Goal: Task Accomplishment & Management: Manage account settings

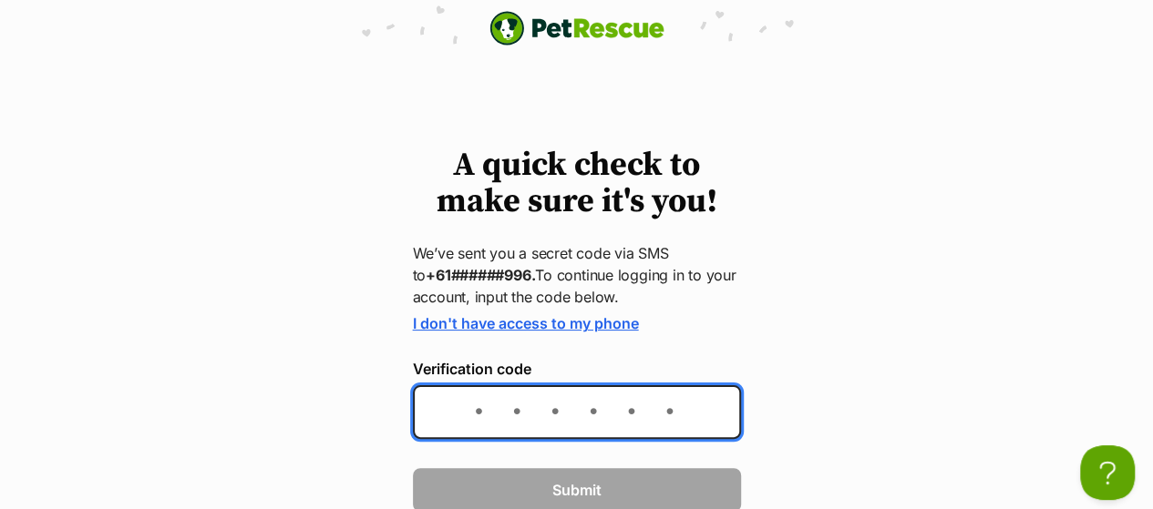
click at [537, 424] on input "Verification code" at bounding box center [577, 413] width 328 height 54
type input "852408"
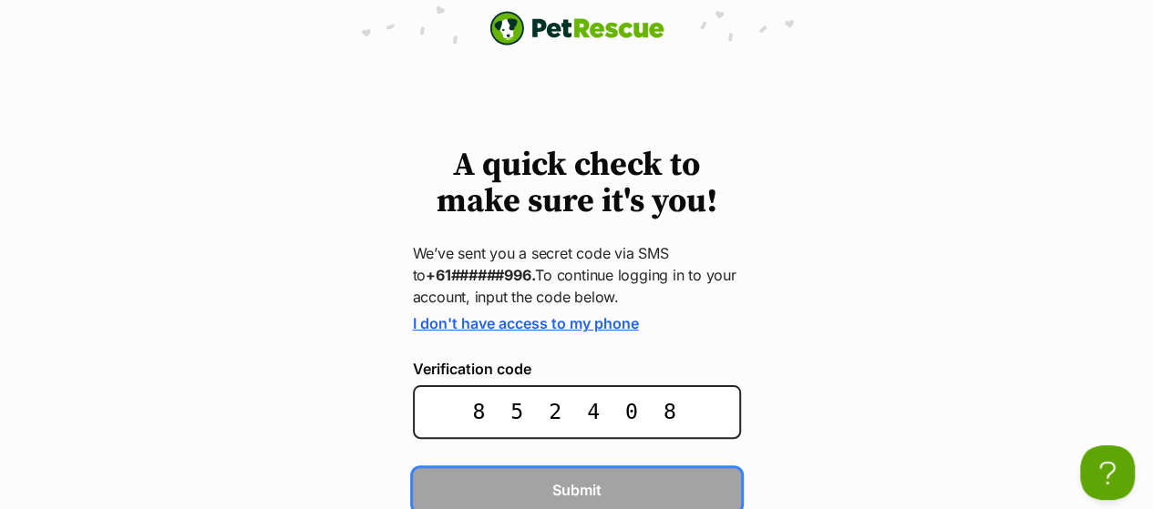
scroll to position [2, 0]
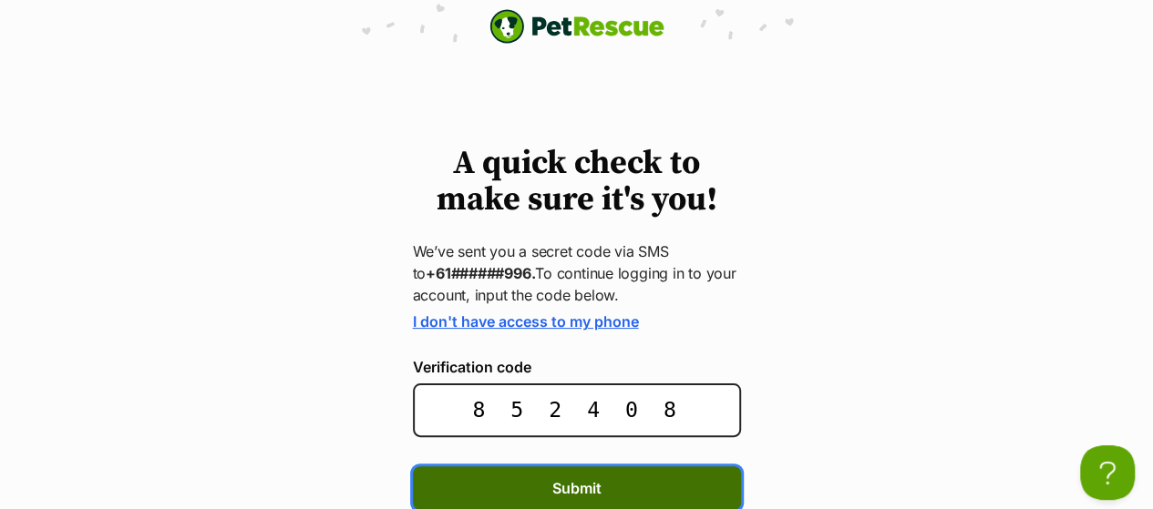
click at [564, 479] on span "Submit" at bounding box center [576, 489] width 49 height 22
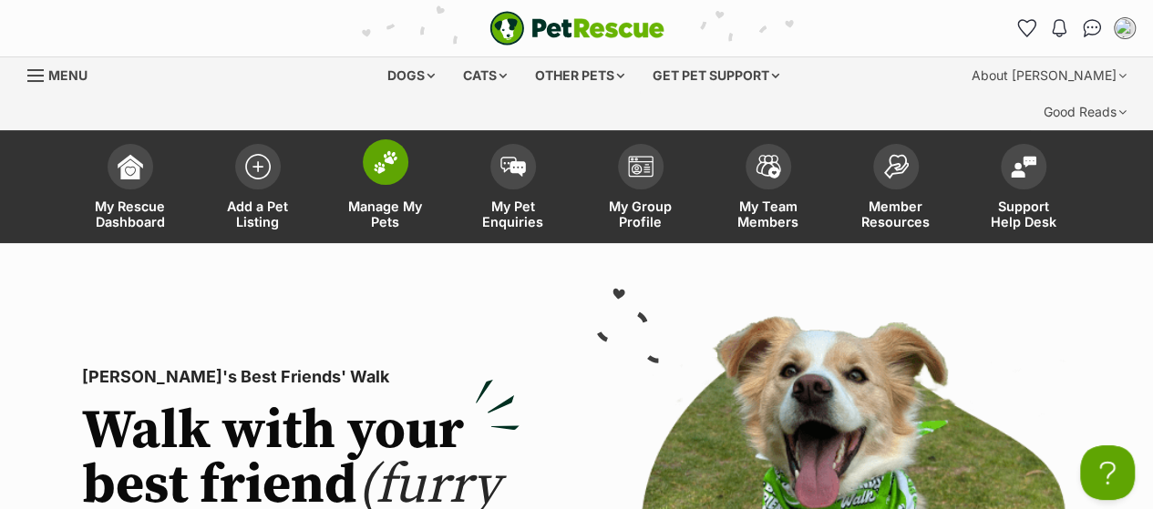
click at [407, 141] on link "Manage My Pets" at bounding box center [386, 189] width 128 height 108
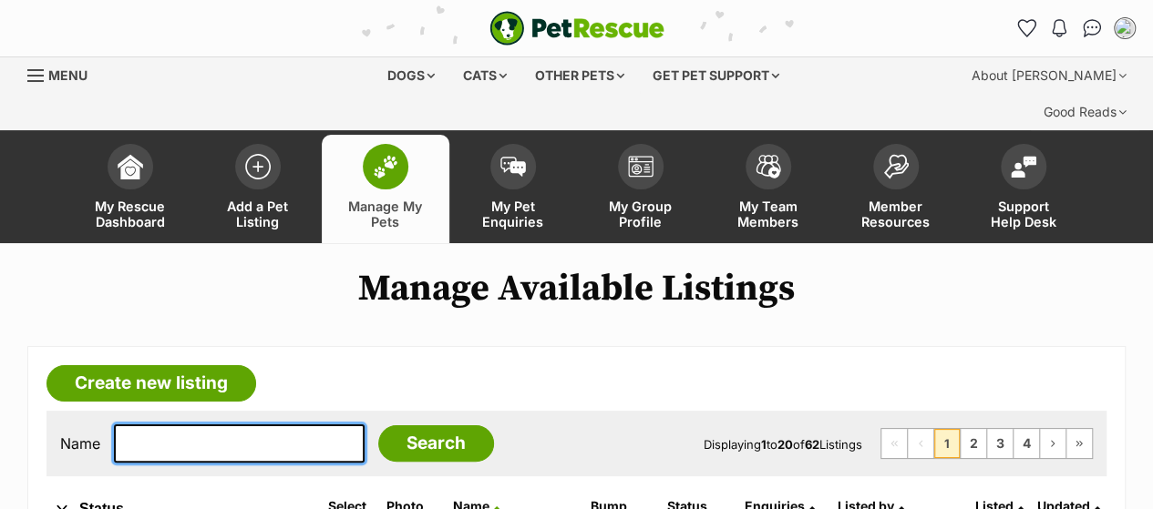
click at [230, 425] on input "text" at bounding box center [239, 444] width 251 height 38
type input "[PERSON_NAME]"
click at [378, 426] on input "Search" at bounding box center [436, 444] width 116 height 36
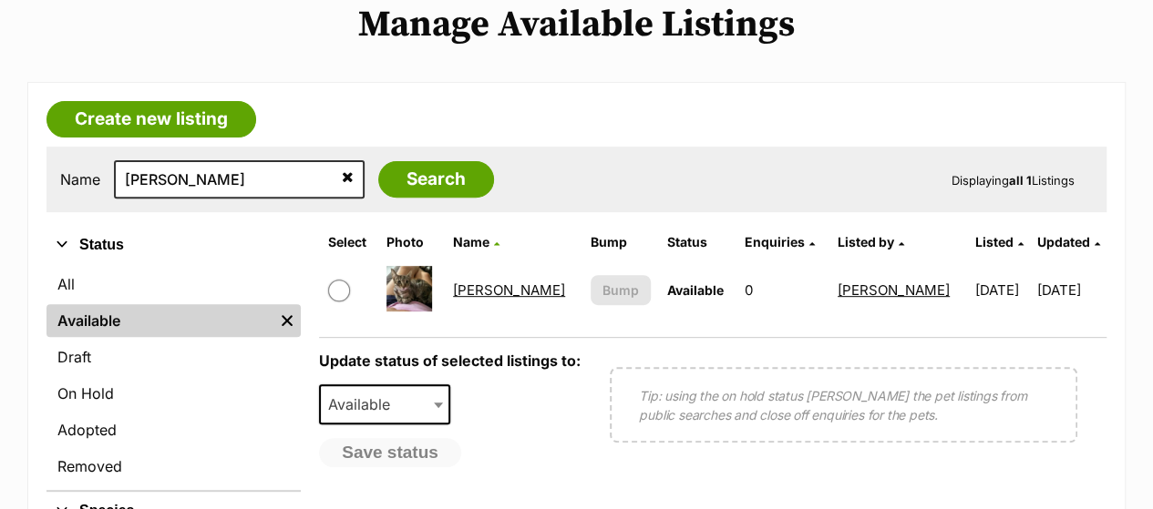
scroll to position [267, 0]
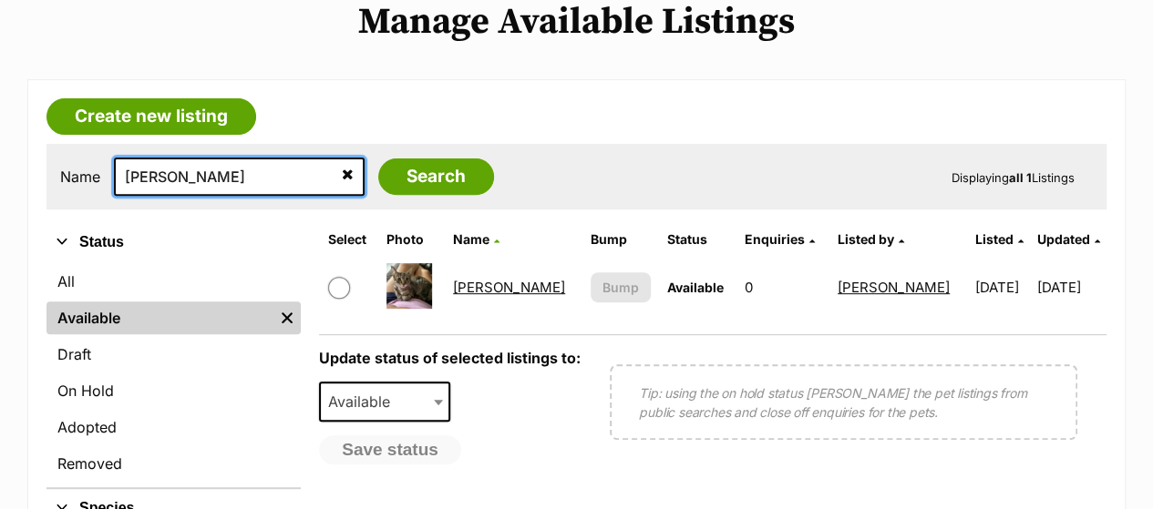
drag, startPoint x: 207, startPoint y: 134, endPoint x: 124, endPoint y: 131, distance: 83.0
click at [124, 158] on input "[PERSON_NAME]" at bounding box center [239, 177] width 251 height 38
type input "[PERSON_NAME]"
click at [378, 159] on input "Search" at bounding box center [436, 177] width 116 height 36
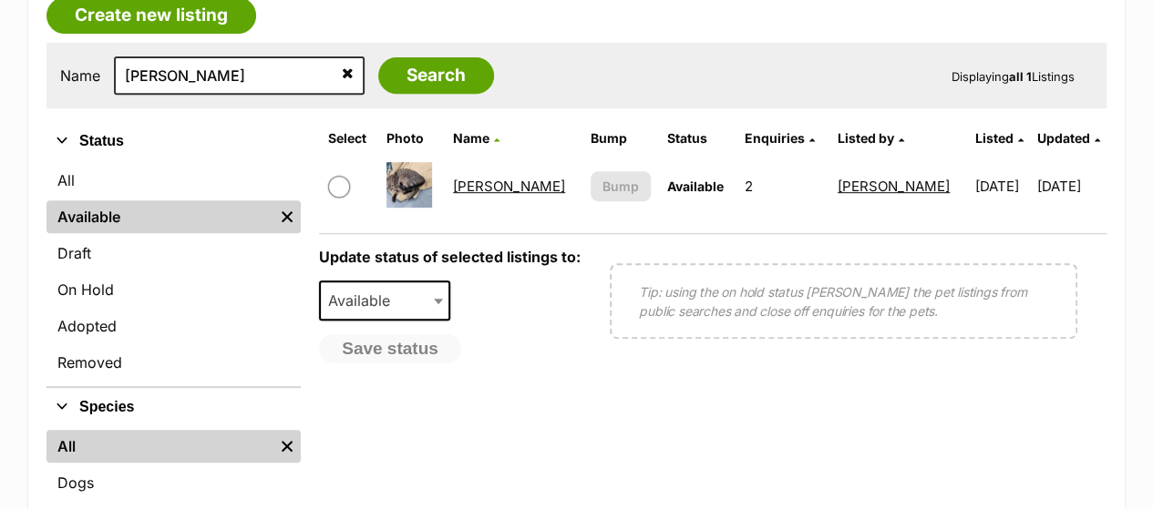
scroll to position [370, 0]
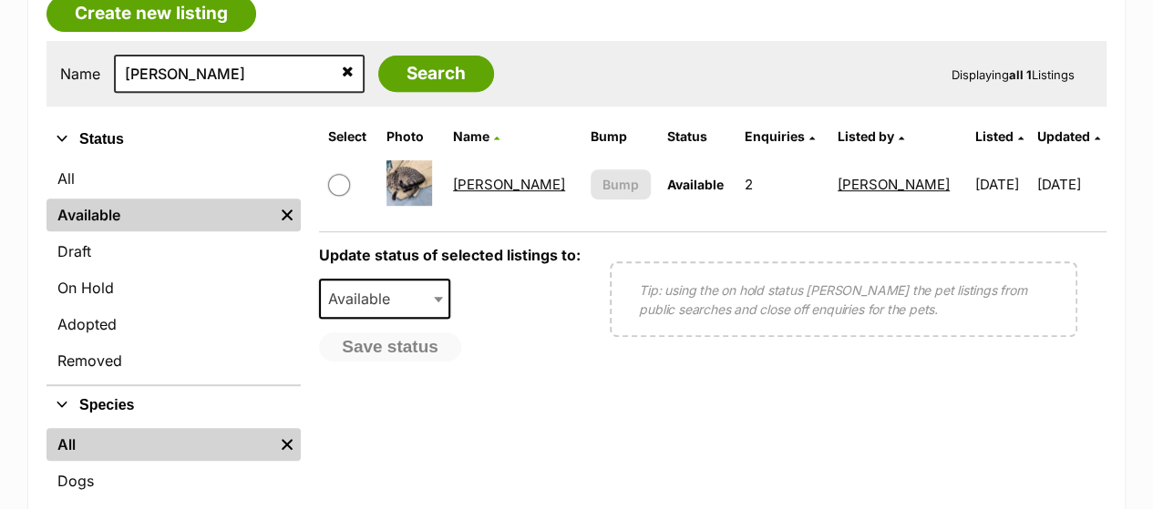
click at [421, 160] on img at bounding box center [409, 183] width 46 height 46
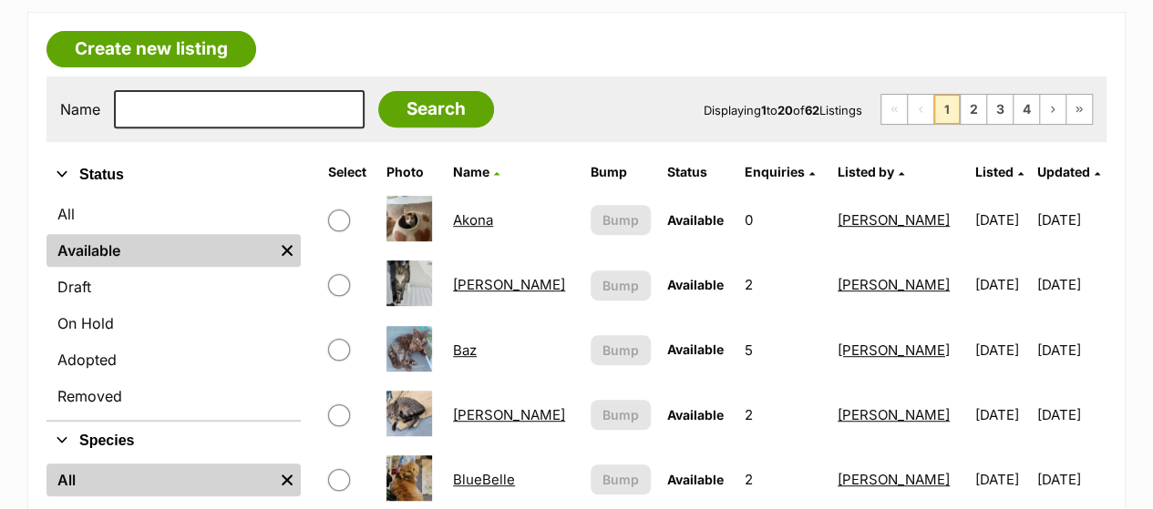
scroll to position [335, 0]
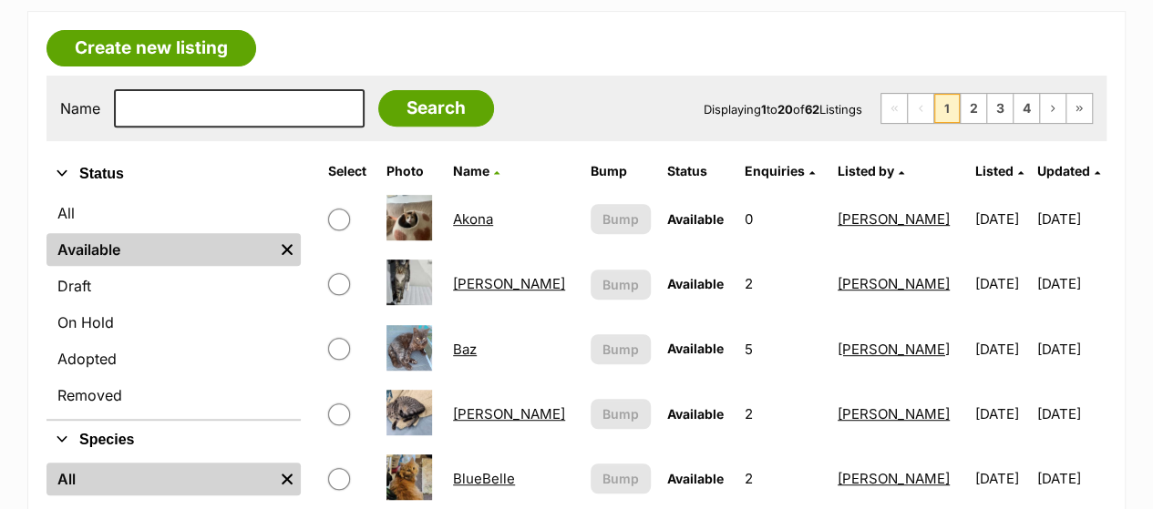
click at [478, 406] on link "[PERSON_NAME]" at bounding box center [509, 414] width 112 height 17
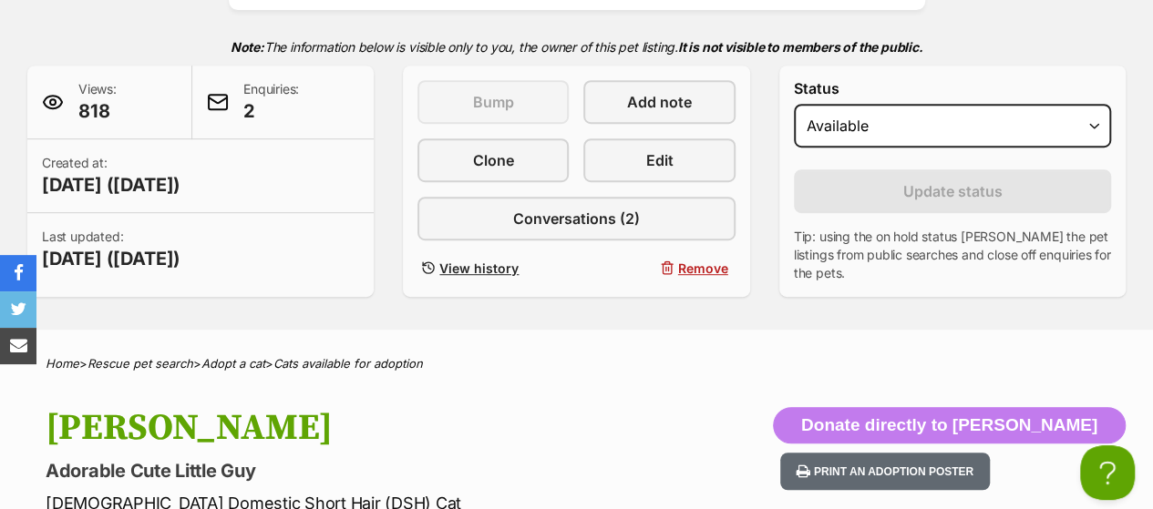
scroll to position [417, 0]
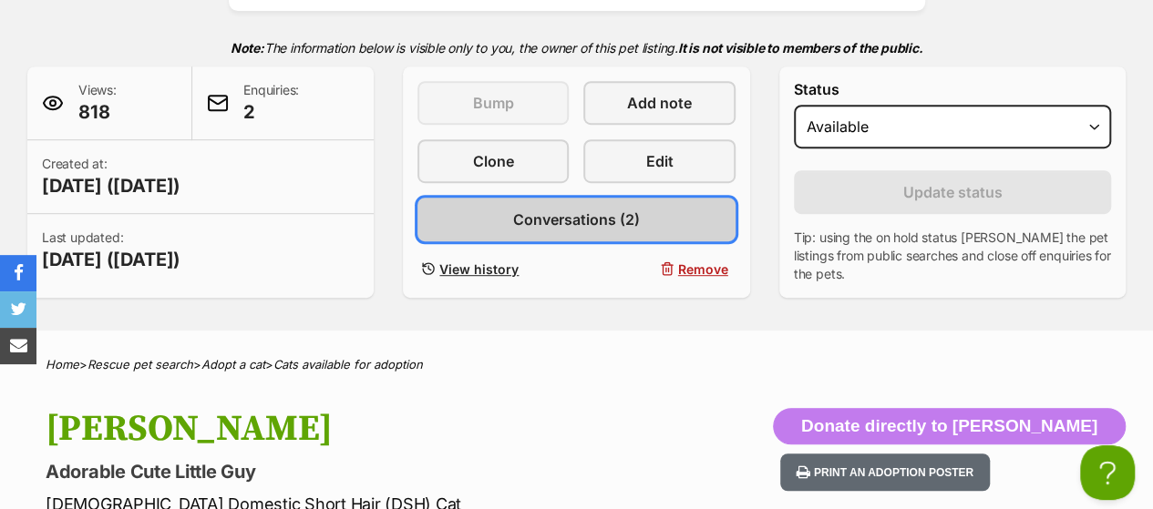
click at [607, 209] on span "Conversations (2)" at bounding box center [576, 220] width 127 height 22
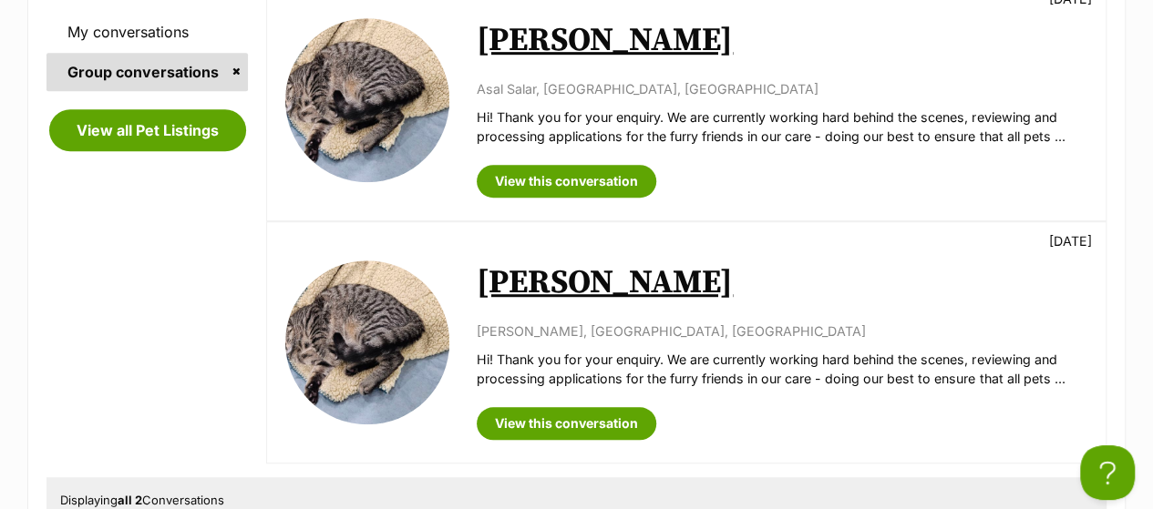
scroll to position [487, 0]
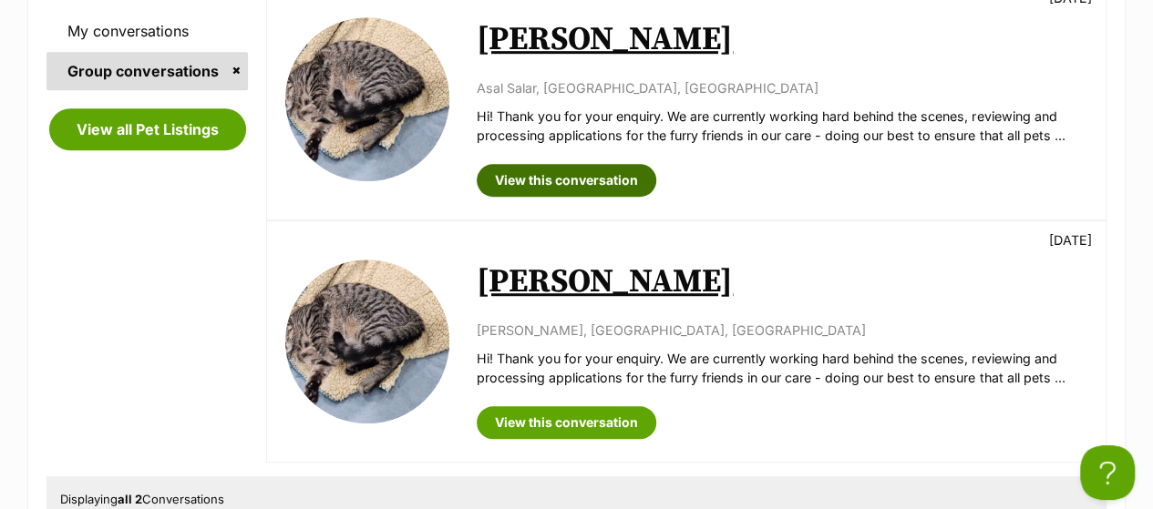
click at [581, 164] on link "View this conversation" at bounding box center [567, 180] width 180 height 33
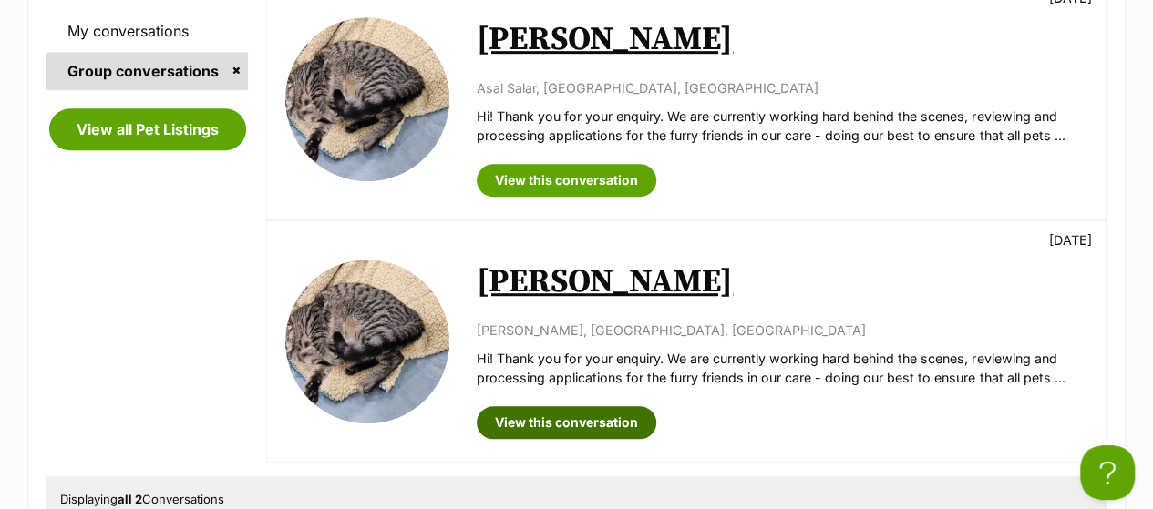
click at [530, 406] on link "View this conversation" at bounding box center [567, 422] width 180 height 33
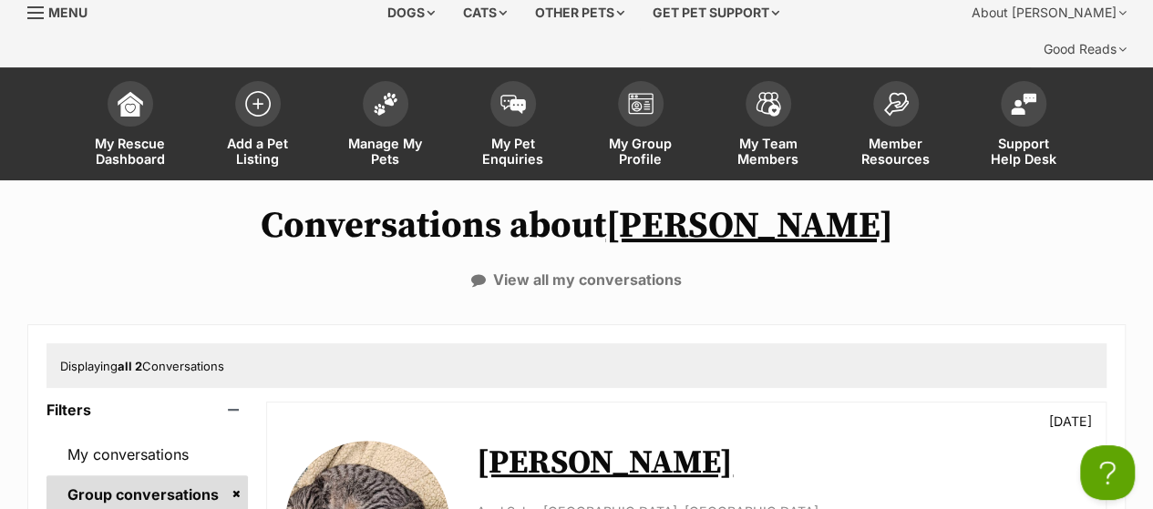
scroll to position [0, 0]
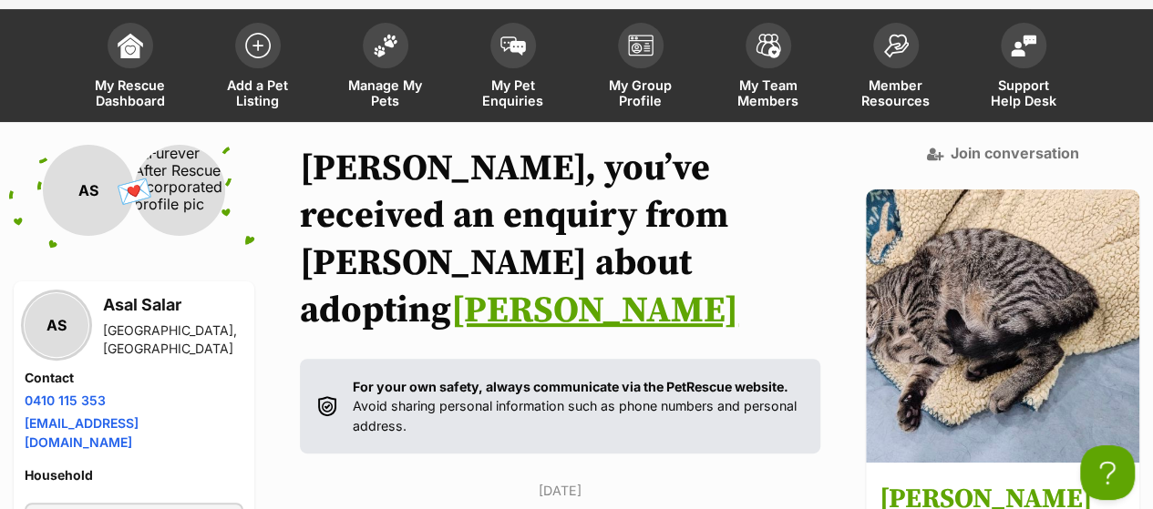
scroll to position [105, 0]
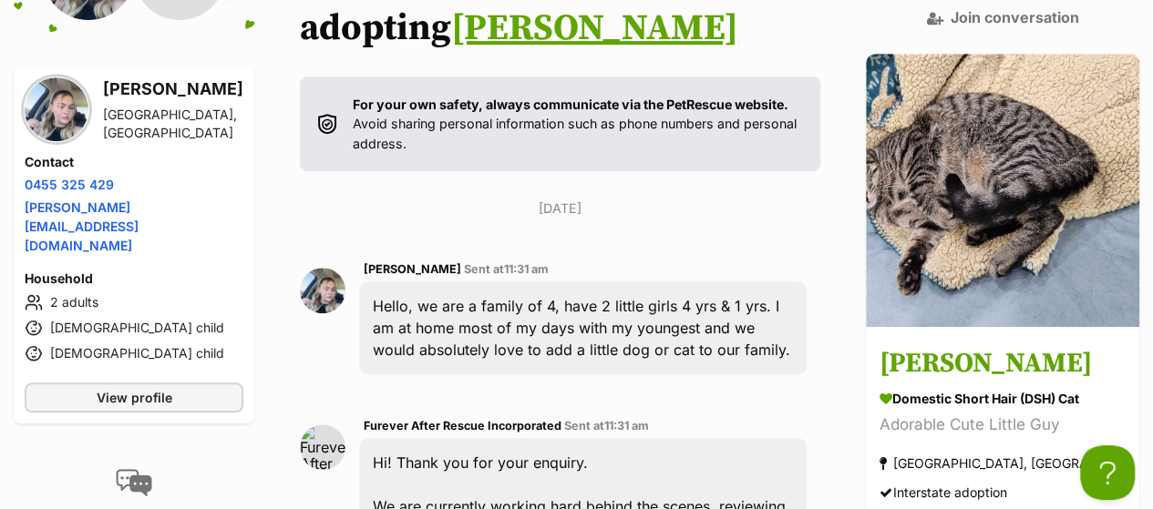
scroll to position [442, 0]
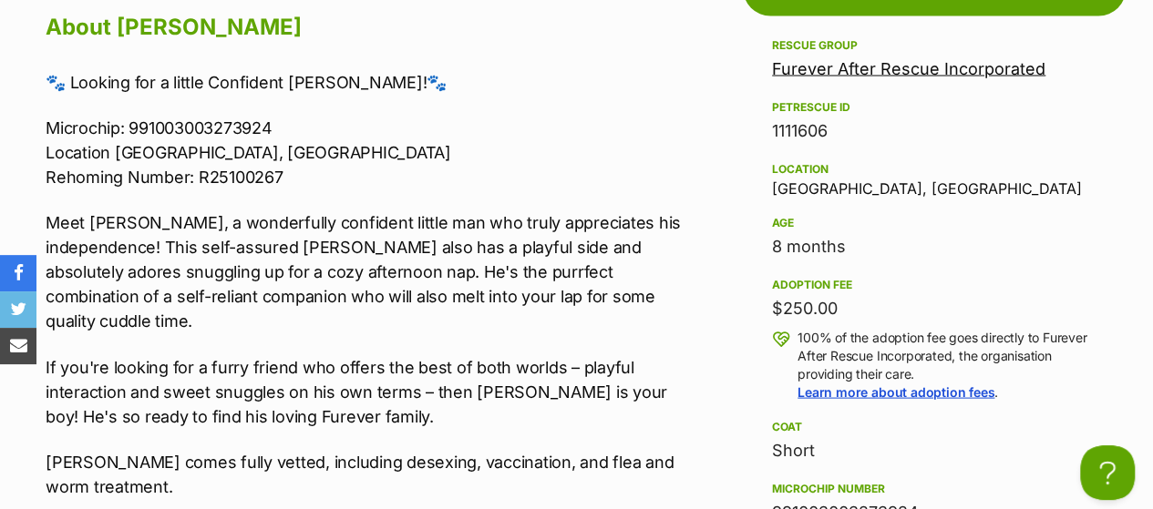
click at [236, 210] on p "Meet Benton, a wonderfully confident little man who truly appreciates his indep…" at bounding box center [366, 271] width 641 height 123
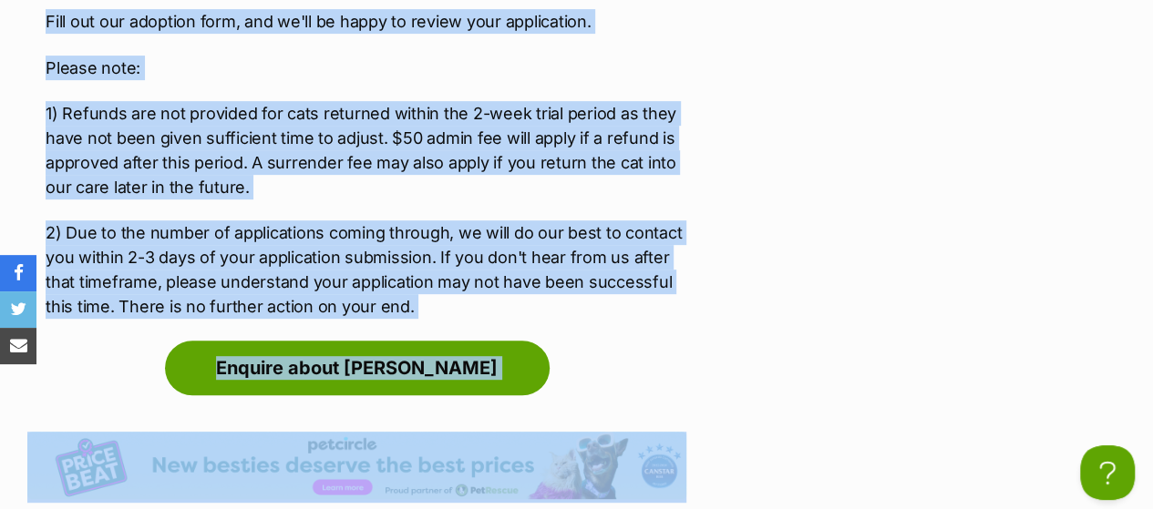
scroll to position [3970, 0]
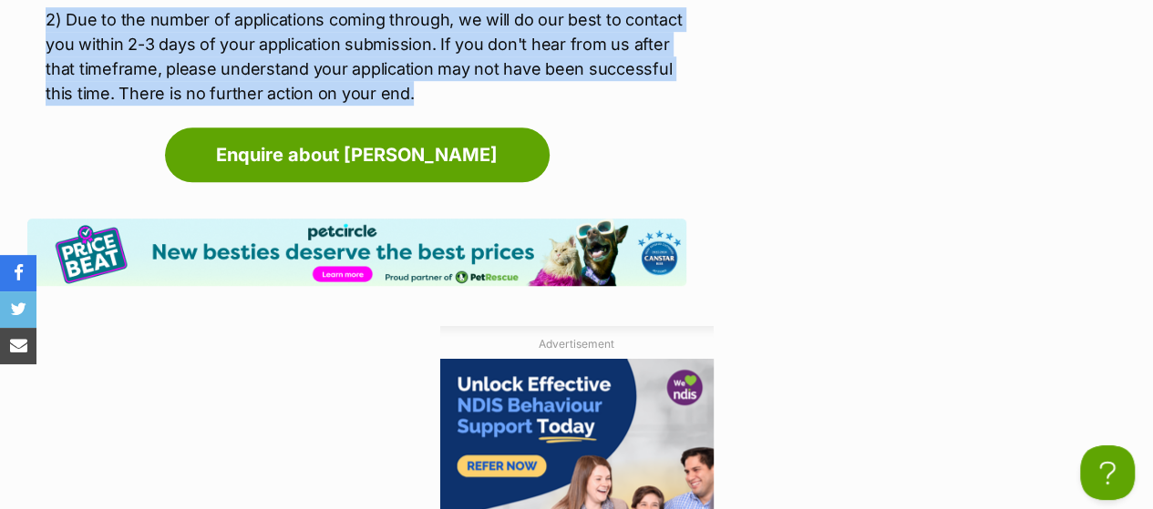
drag, startPoint x: 47, startPoint y: 41, endPoint x: 470, endPoint y: 44, distance: 422.9
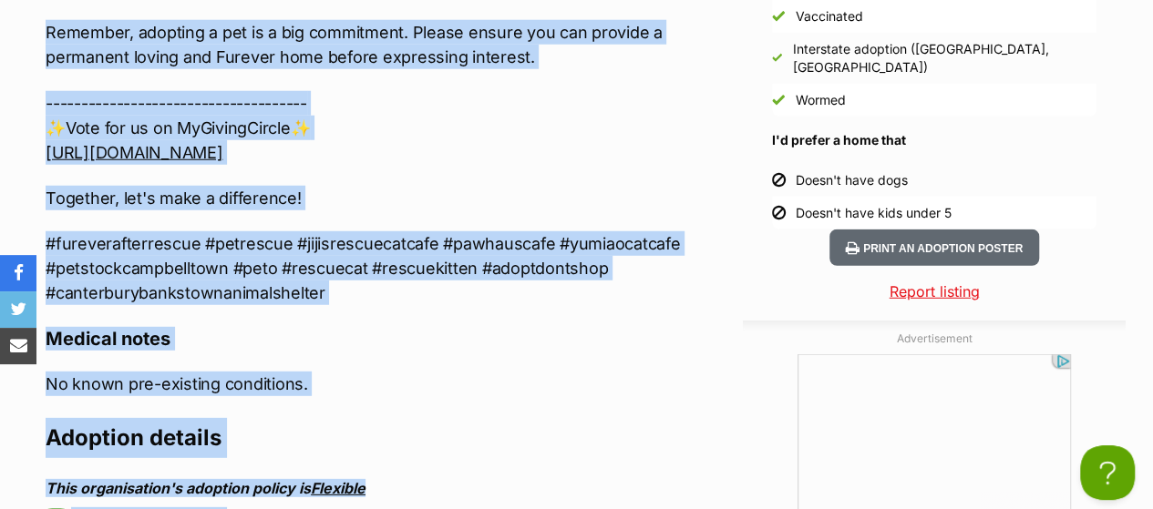
scroll to position [2412, 0]
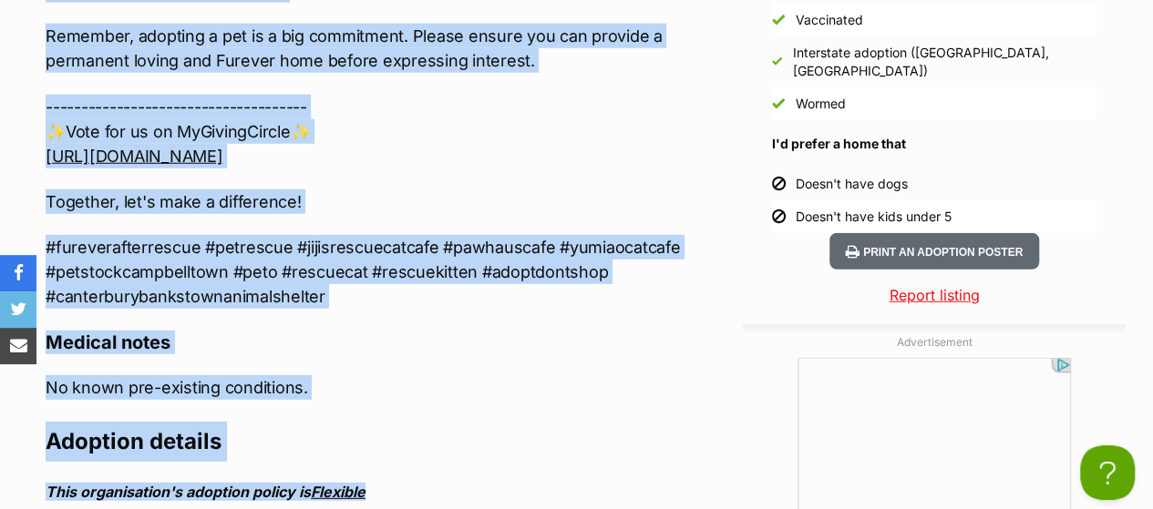
click at [369, 250] on div "Upload Videos About Benton 🐾 Looking for a little Confident Sweetie!🐾 Microchip…" at bounding box center [366, 438] width 641 height 2451
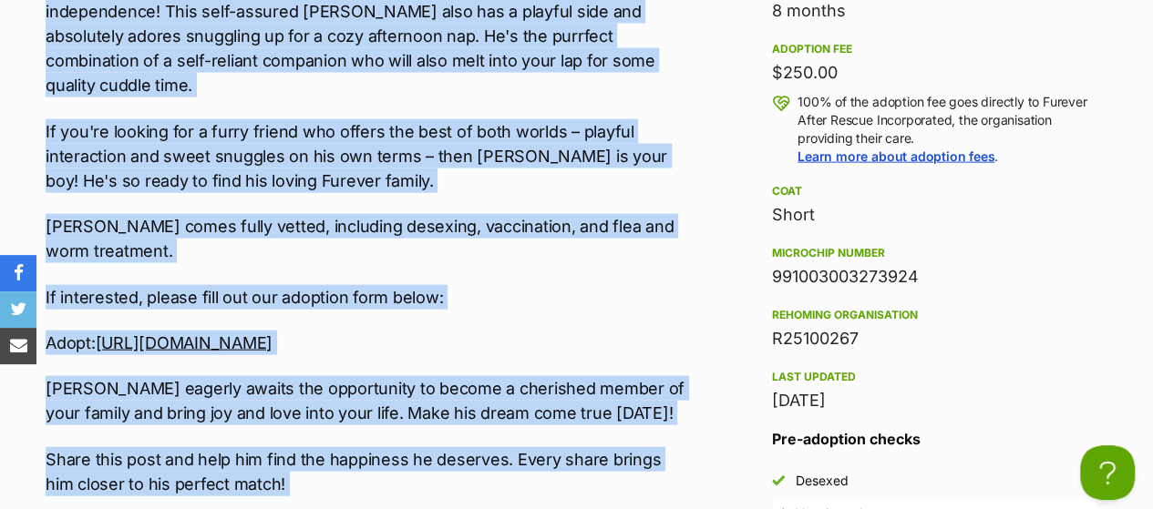
scroll to position [1647, 0]
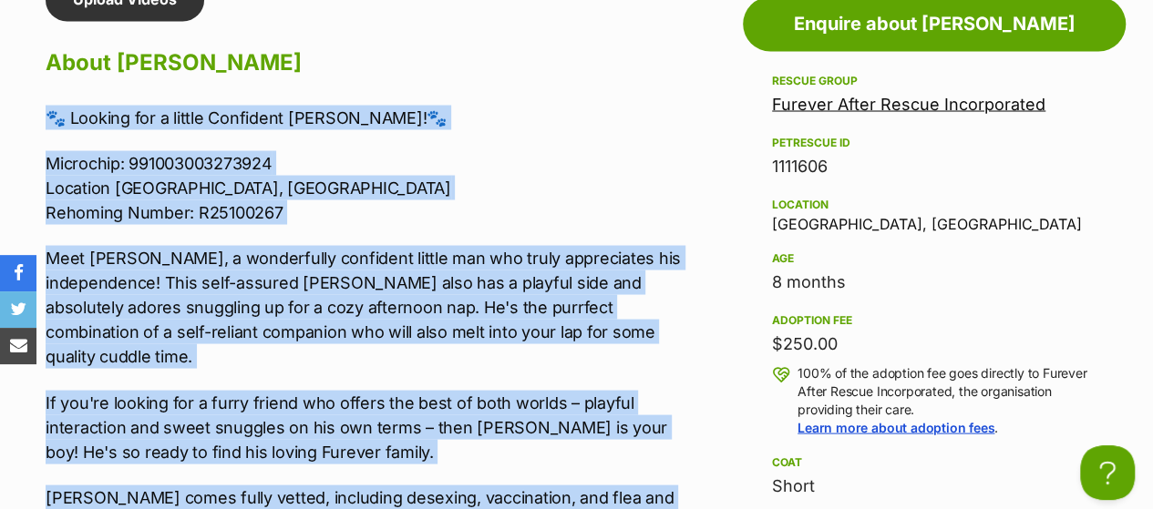
drag, startPoint x: 350, startPoint y: 240, endPoint x: 41, endPoint y: 70, distance: 352.4
copy div "🐾 Looking for a little Confident Sweetie!🐾 Microchip: 991003003273924 Location …"
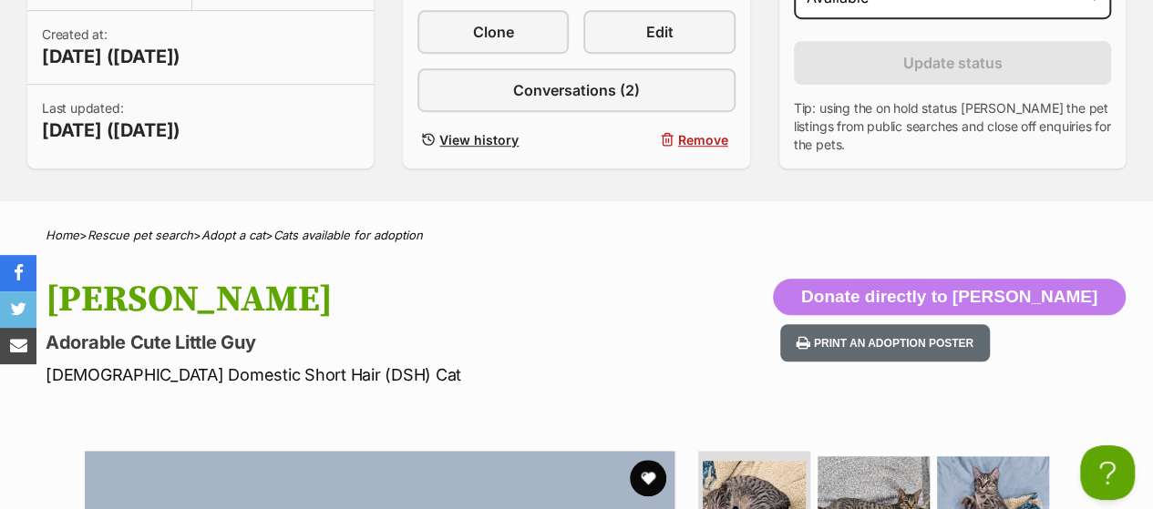
scroll to position [0, 0]
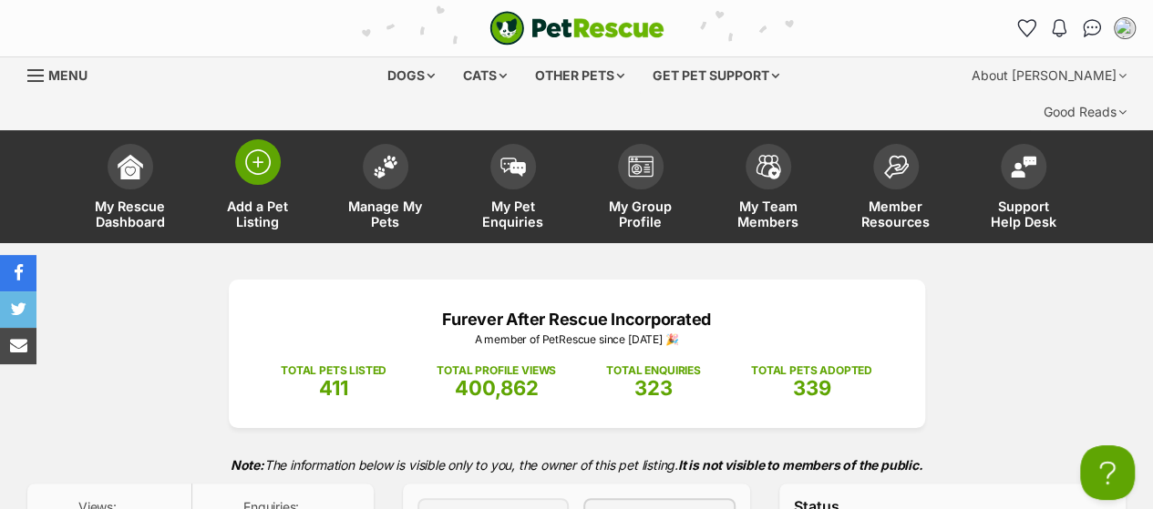
click at [268, 149] on img at bounding box center [258, 162] width 26 height 26
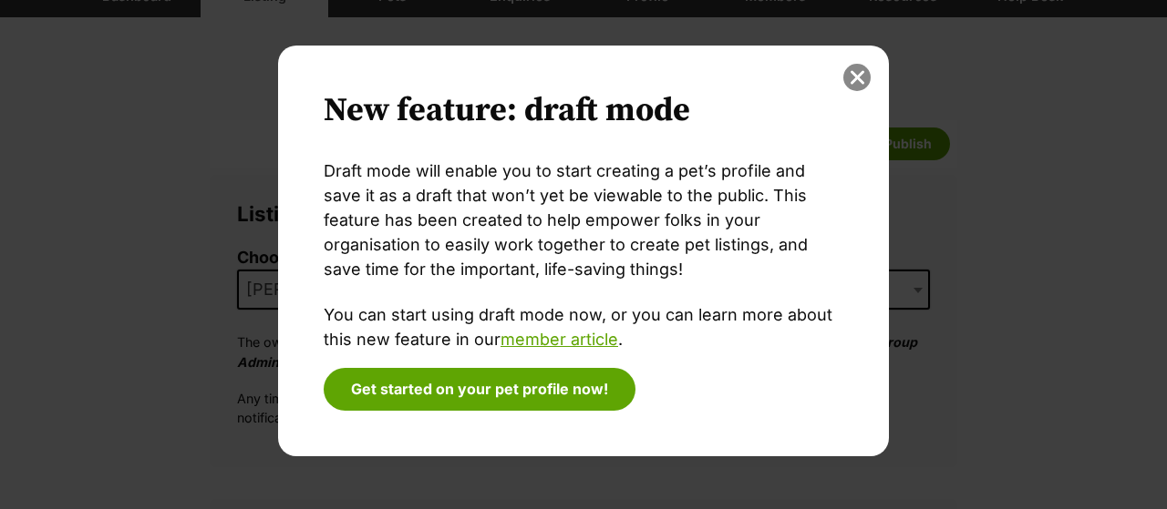
click at [855, 75] on button "close" at bounding box center [856, 77] width 27 height 27
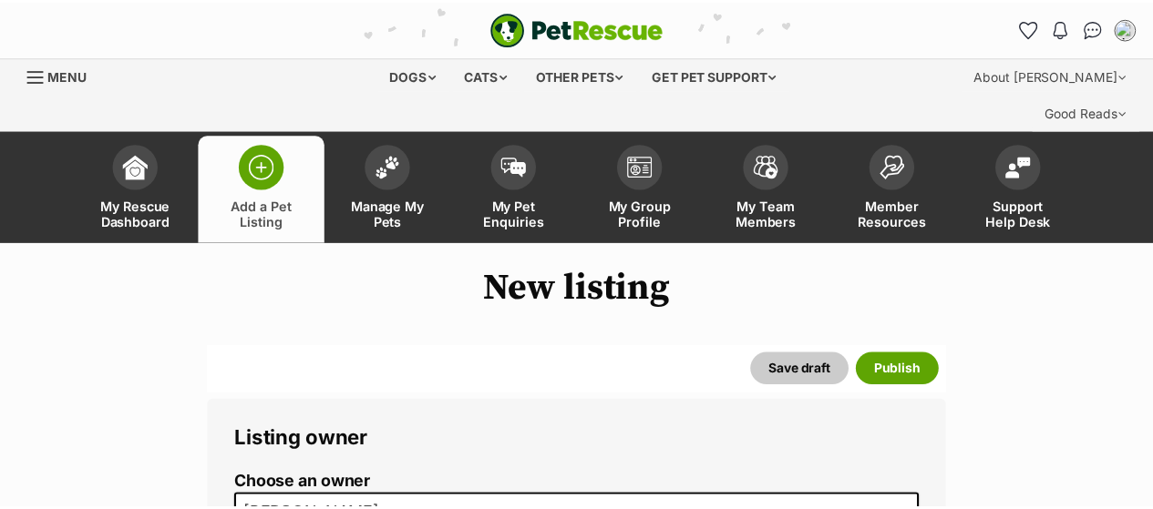
scroll to position [226, 0]
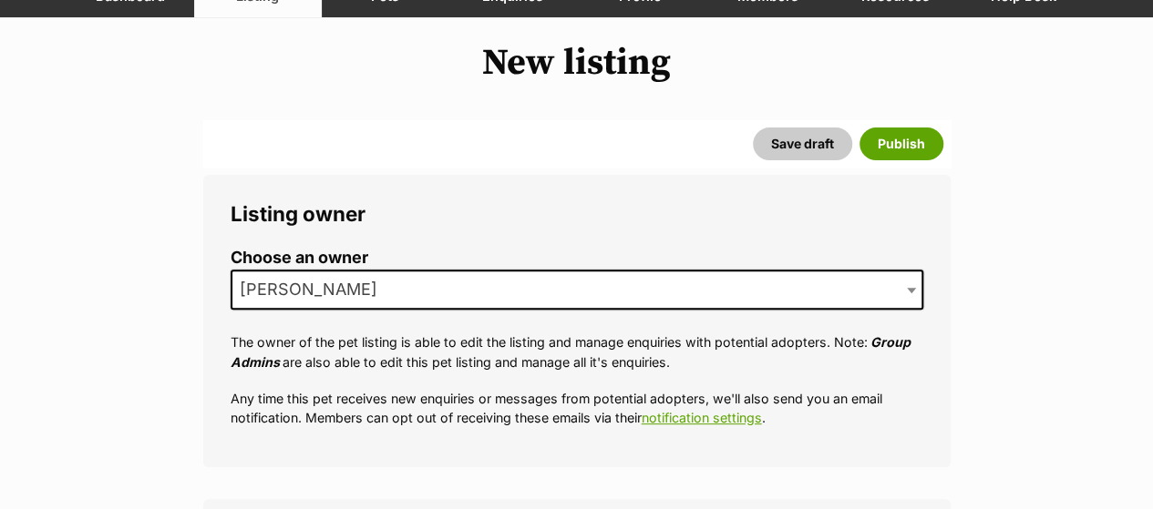
click at [421, 270] on span "[PERSON_NAME]" at bounding box center [577, 290] width 693 height 40
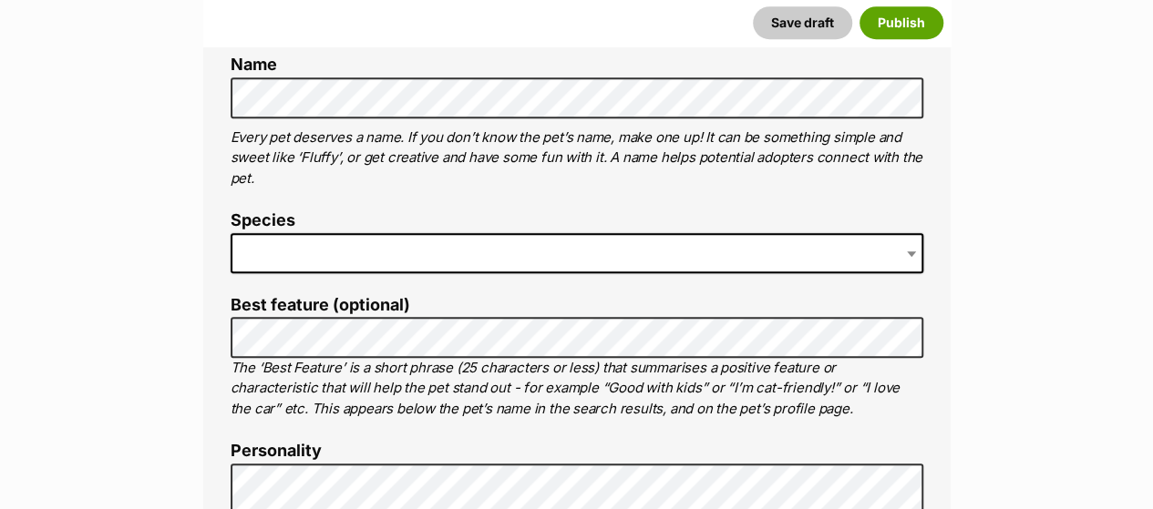
scroll to position [745, 0]
click at [376, 232] on span at bounding box center [577, 252] width 693 height 40
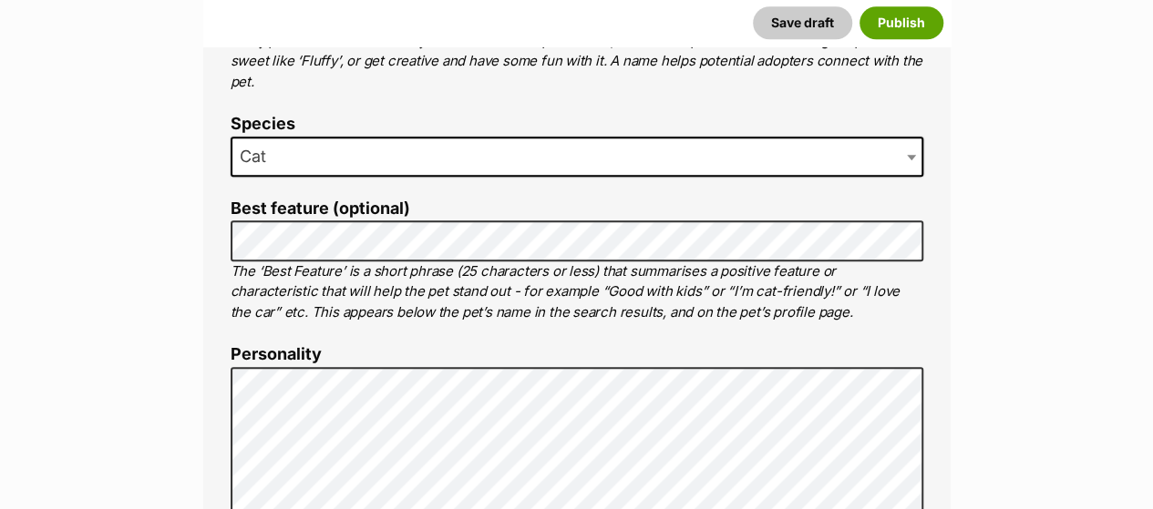
scroll to position [841, 0]
click at [348, 136] on span "Cat" at bounding box center [577, 156] width 693 height 40
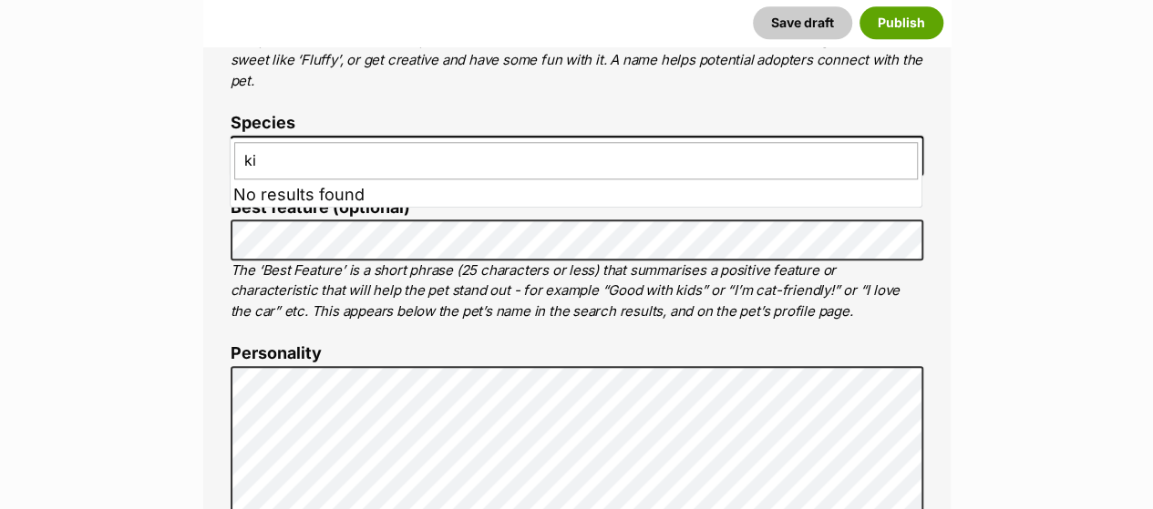
type input "k"
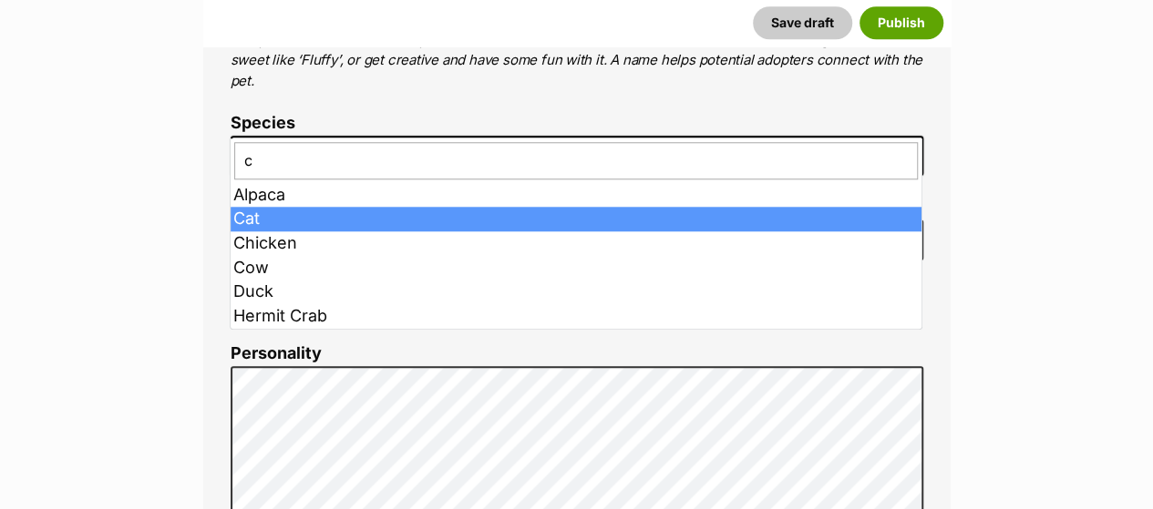
type input "c"
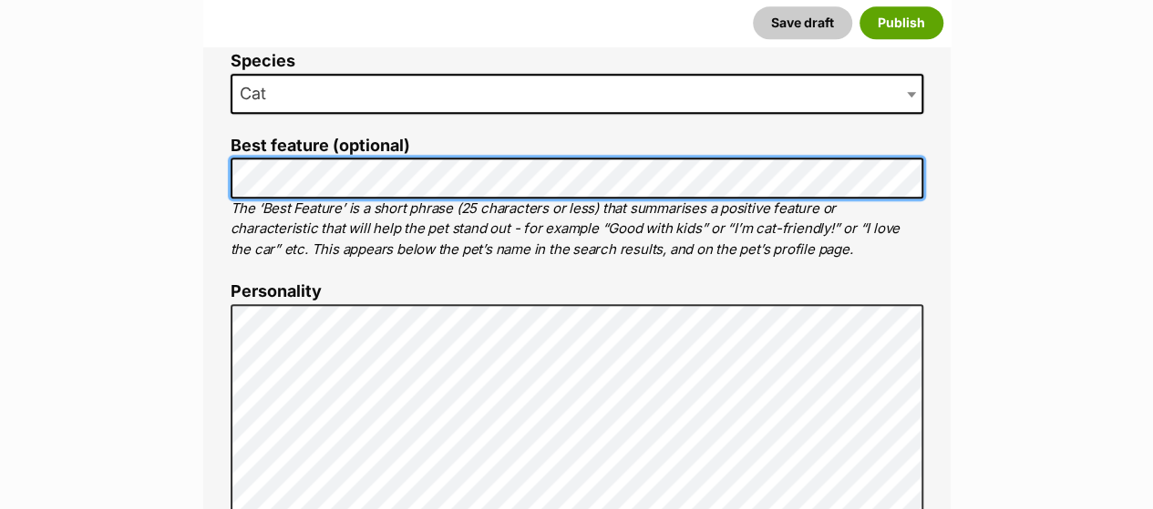
scroll to position [0, 0]
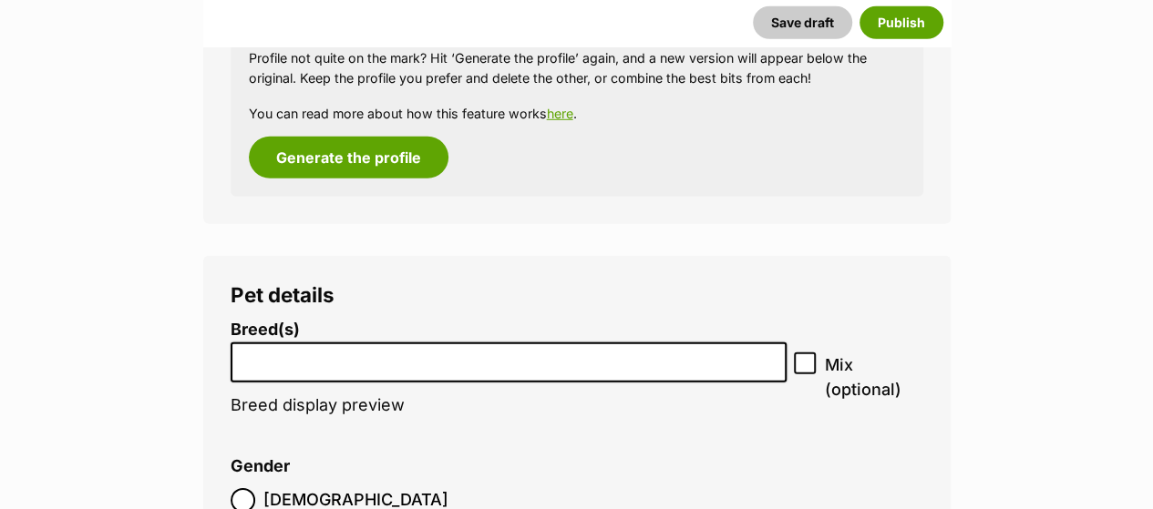
scroll to position [2558, 0]
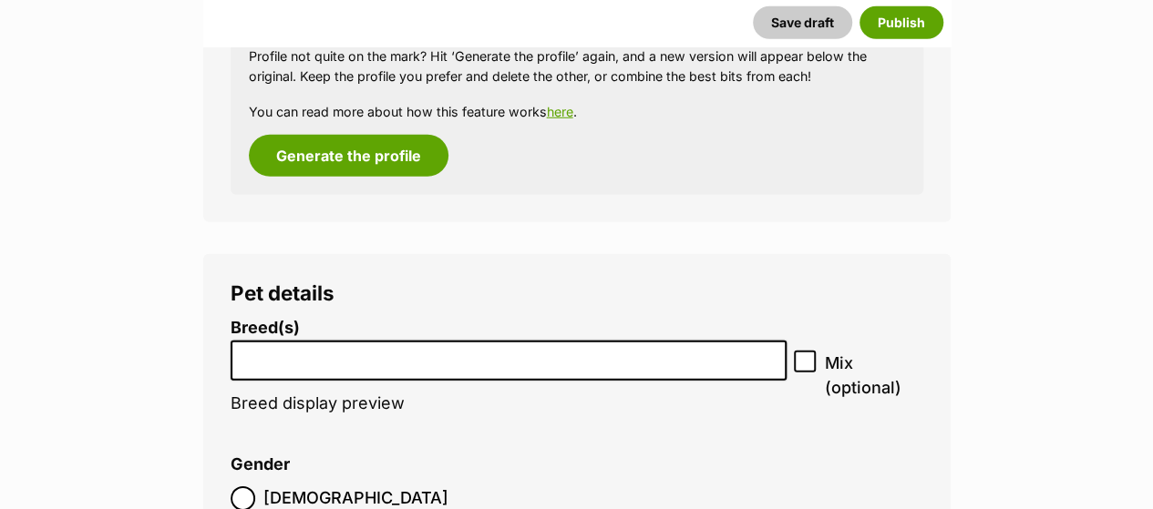
click at [496, 343] on li at bounding box center [509, 361] width 544 height 37
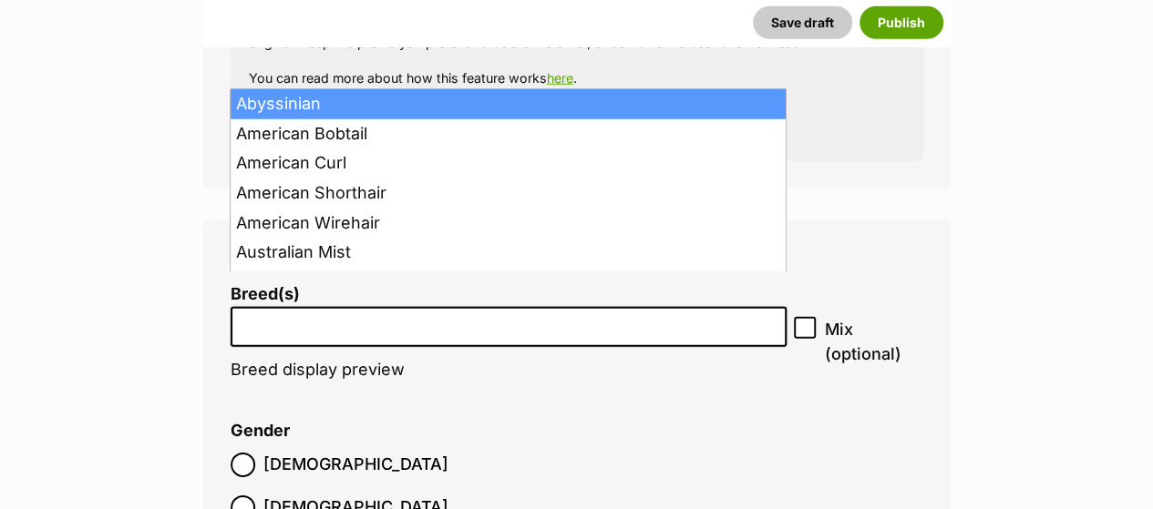
scroll to position [2593, 0]
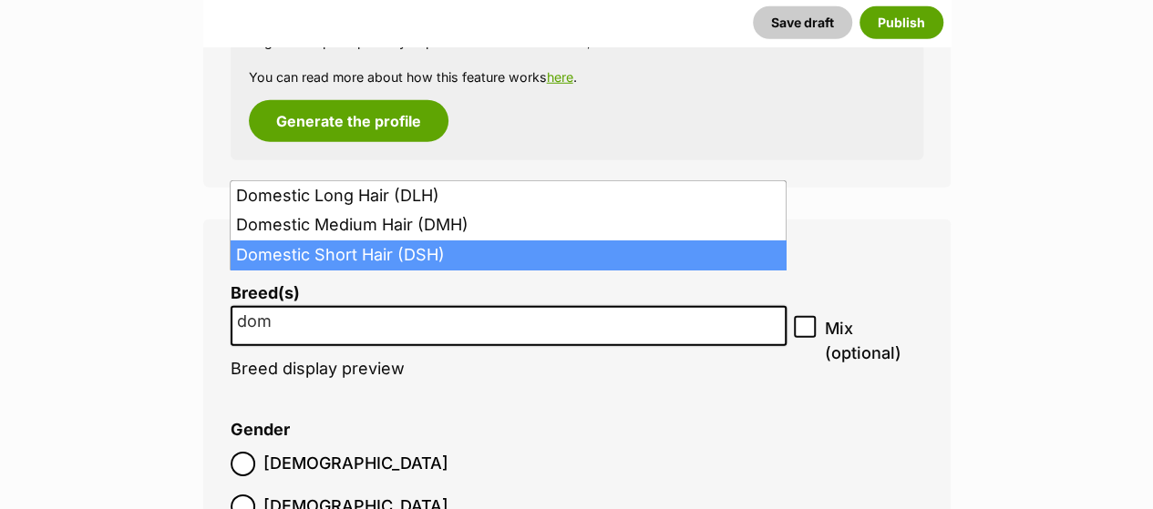
type input "dom"
select select "252102"
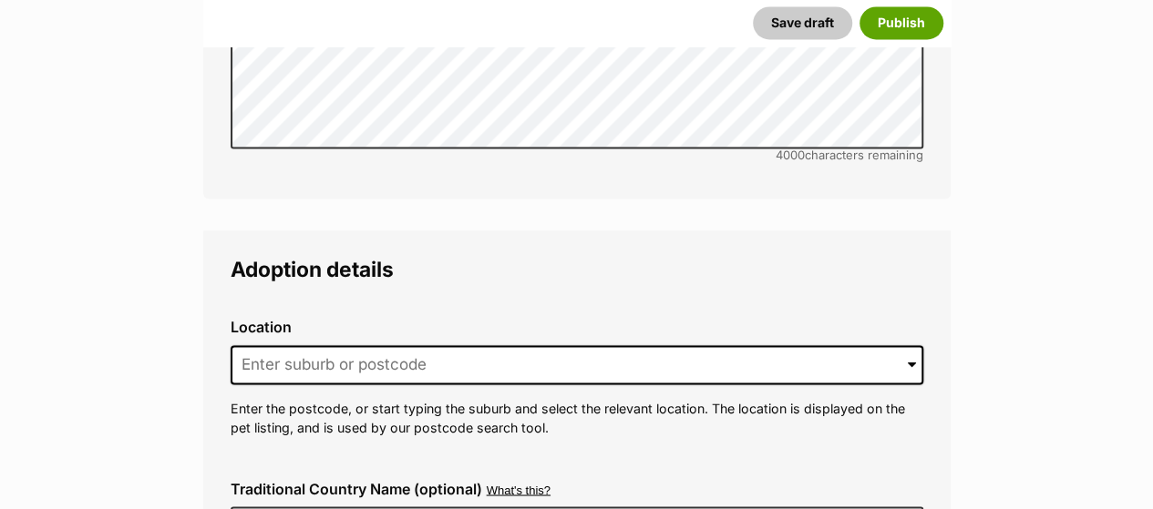
scroll to position [4822, 0]
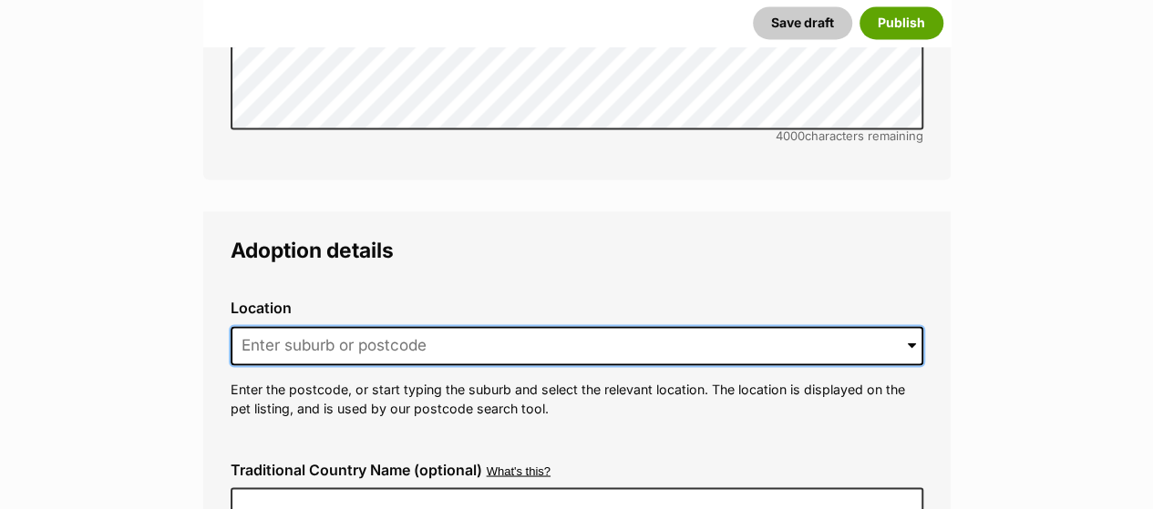
click at [318, 326] on input at bounding box center [577, 346] width 693 height 40
click at [398, 326] on input at bounding box center [577, 346] width 693 height 40
click at [354, 326] on input at bounding box center [577, 346] width 693 height 40
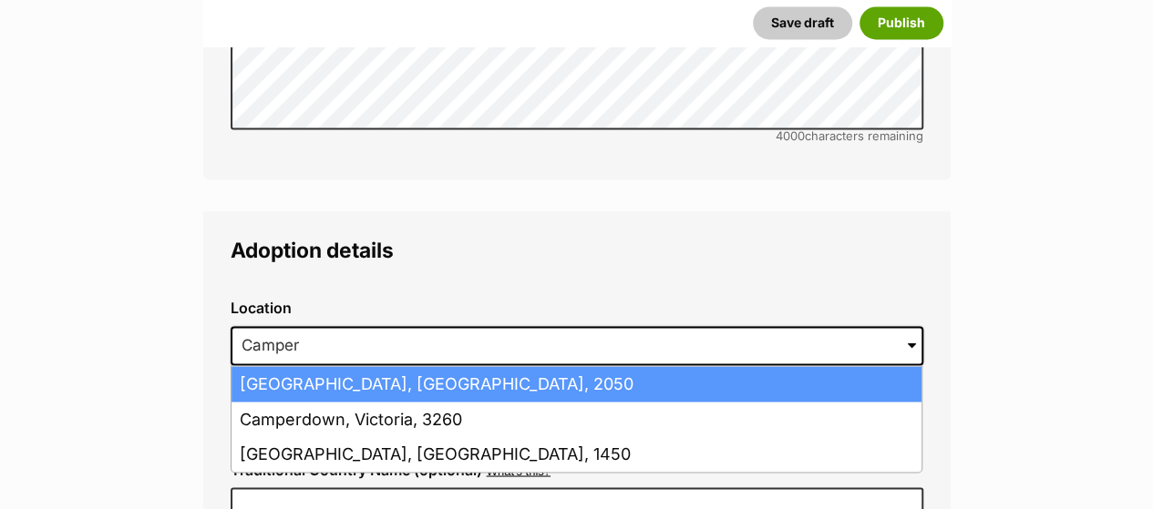
click at [394, 366] on li "Camperdown, New South Wales, 2050" at bounding box center [576, 384] width 690 height 36
type input "Camperdown, New South Wales, 2050"
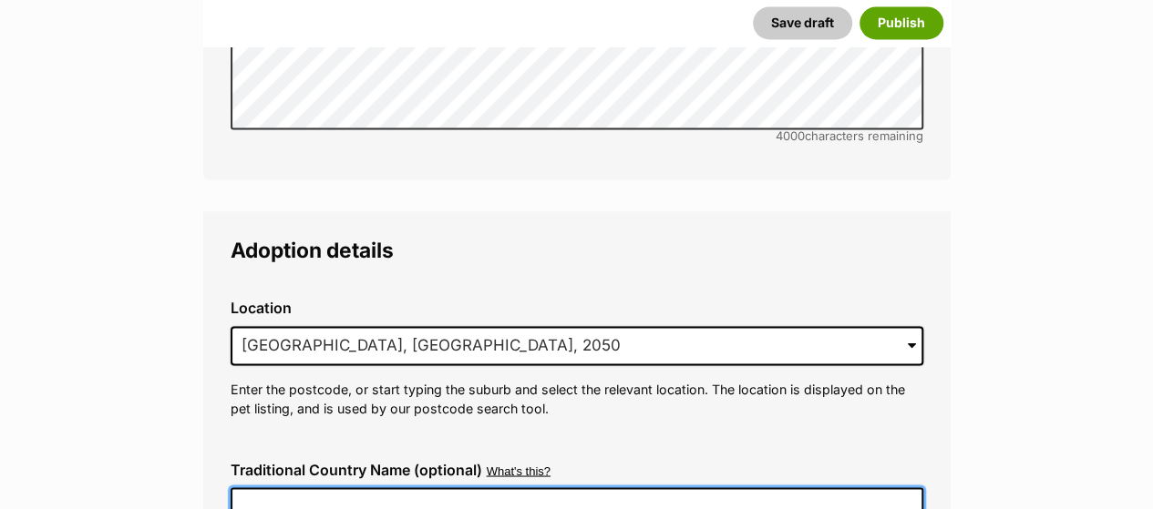
click at [378, 488] on input "Traditional Country Name (optional)" at bounding box center [577, 507] width 693 height 38
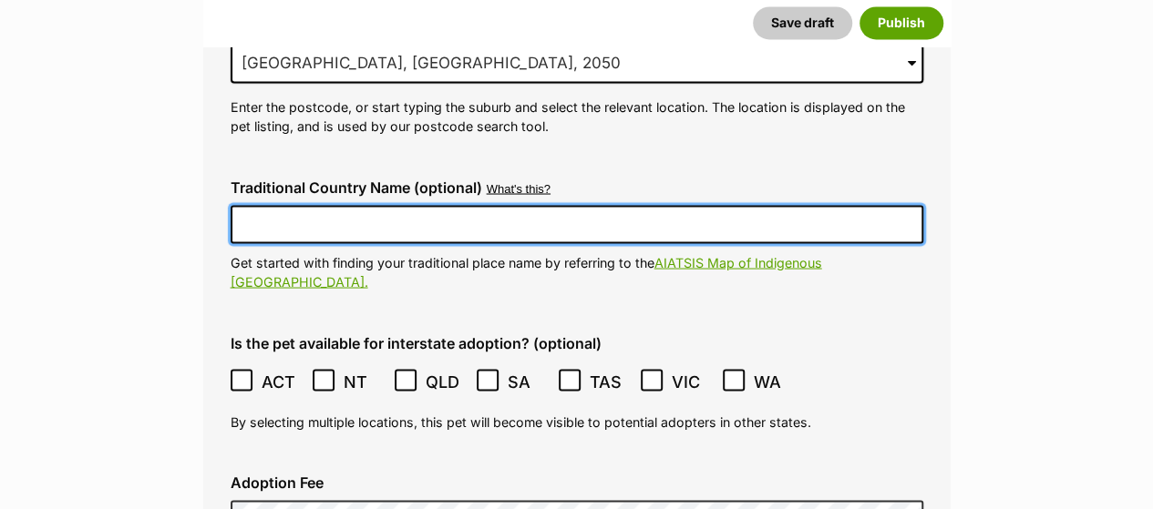
scroll to position [5118, 0]
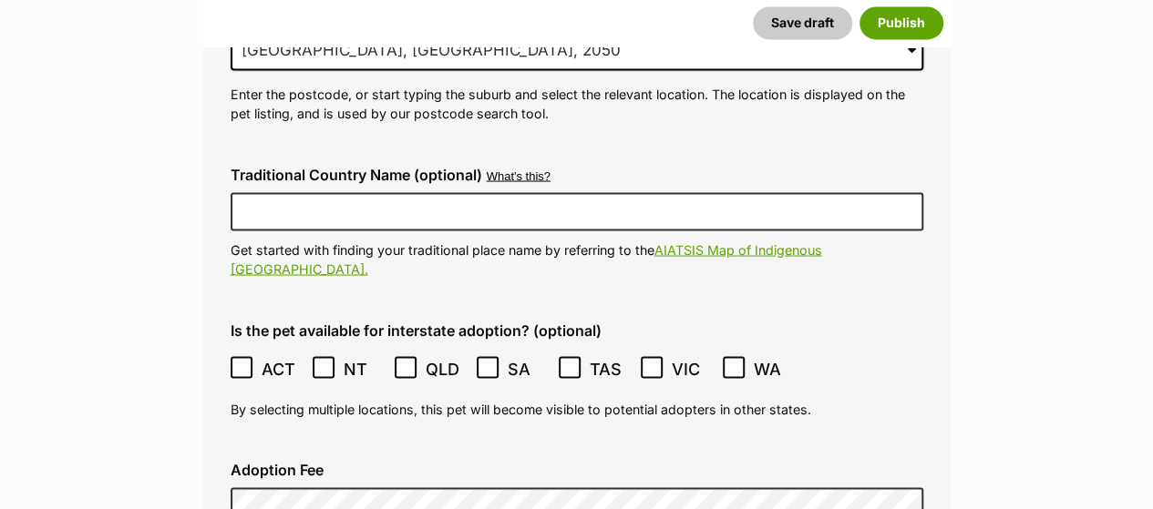
click at [245, 361] on icon at bounding box center [241, 367] width 13 height 13
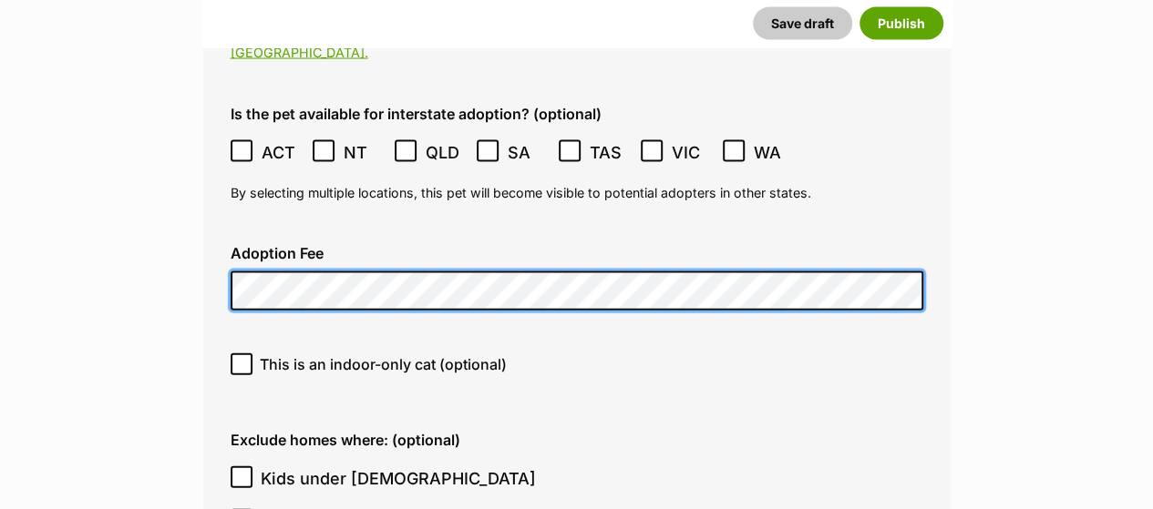
scroll to position [5334, 0]
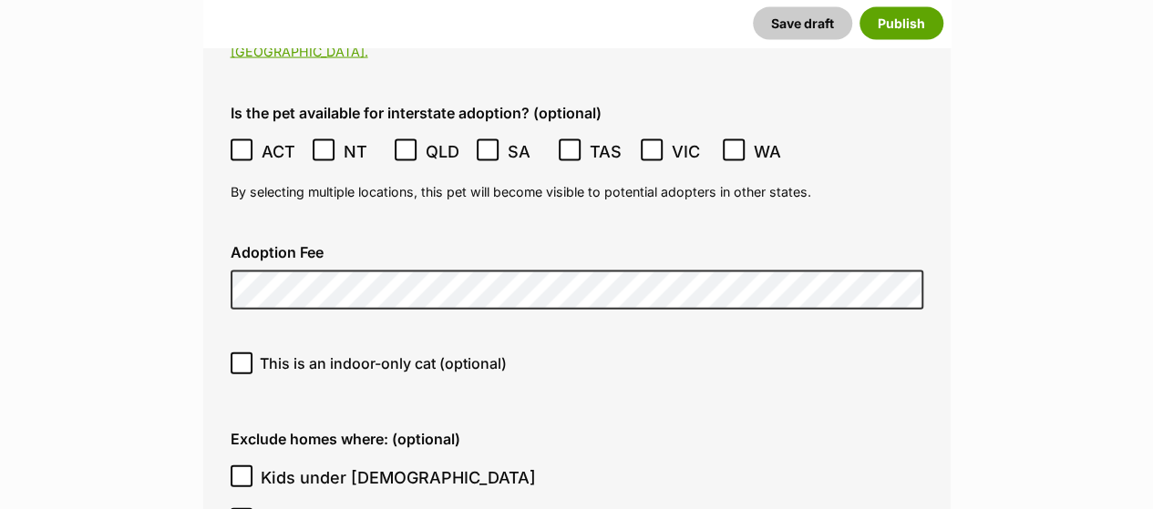
click at [465, 353] on span "This is an indoor-only cat (optional)" at bounding box center [383, 364] width 247 height 22
click at [252, 353] on input "This is an indoor-only cat (optional)" at bounding box center [242, 364] width 22 height 22
checkbox input "true"
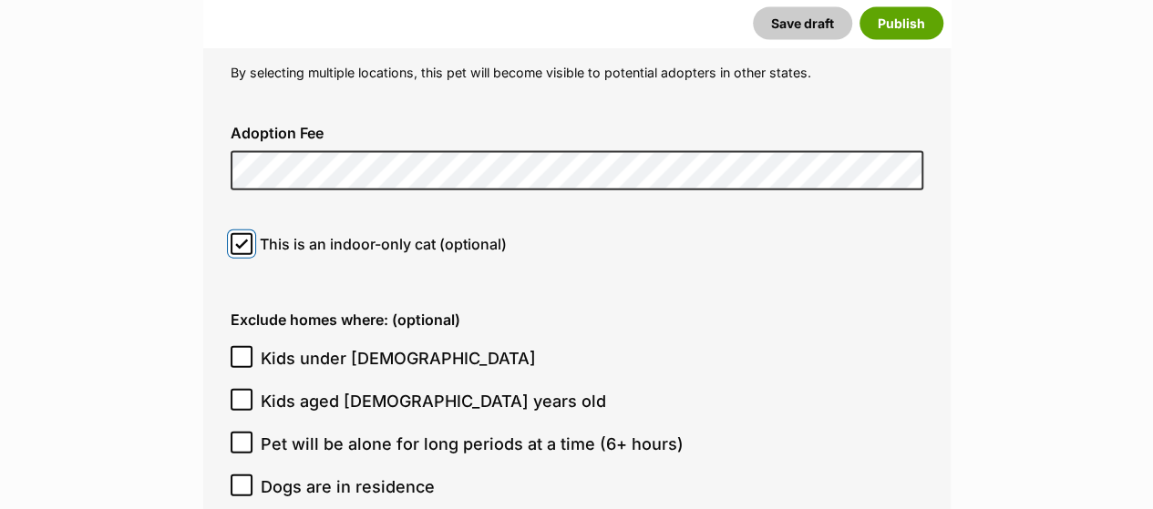
scroll to position [5489, 0]
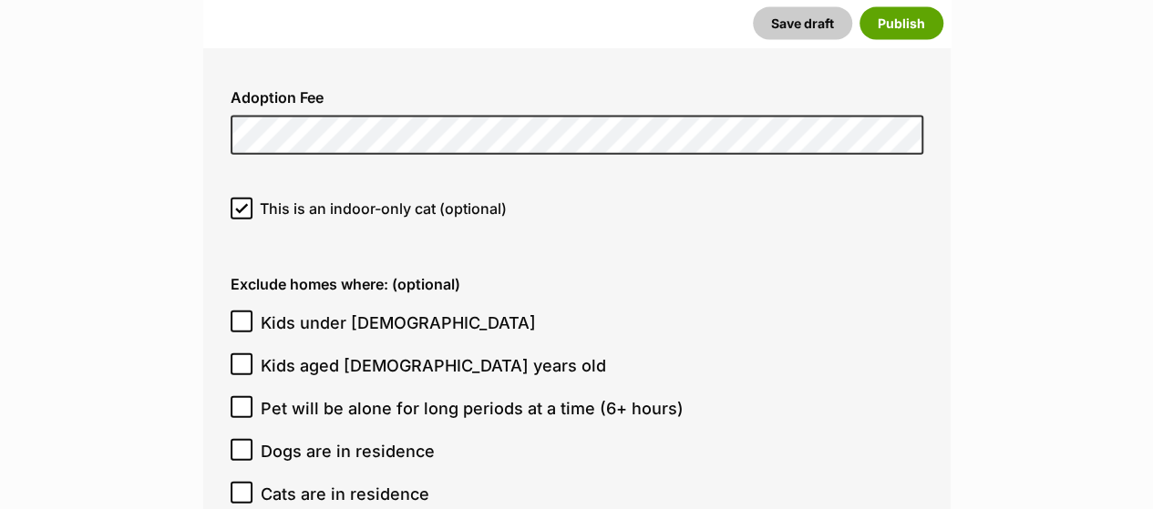
click at [386, 311] on span "Kids under [DEMOGRAPHIC_DATA]" at bounding box center [398, 323] width 275 height 25
click at [252, 311] on input "Kids under [DEMOGRAPHIC_DATA]" at bounding box center [242, 322] width 22 height 22
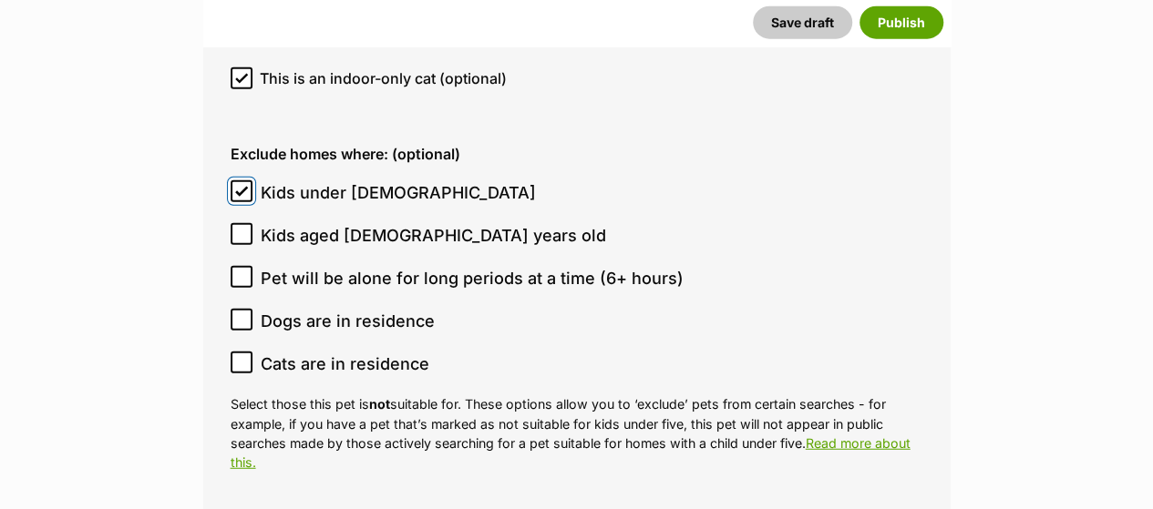
scroll to position [5602, 0]
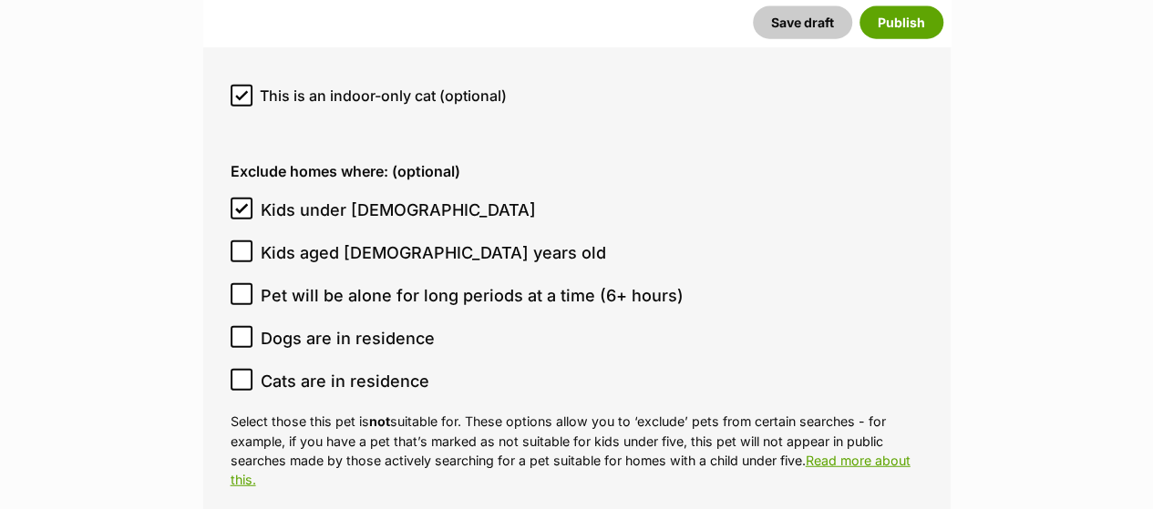
click at [320, 198] on span "Kids under 5 years old" at bounding box center [398, 210] width 275 height 25
click at [252, 198] on input "Kids under 5 years old" at bounding box center [242, 209] width 22 height 22
checkbox input "false"
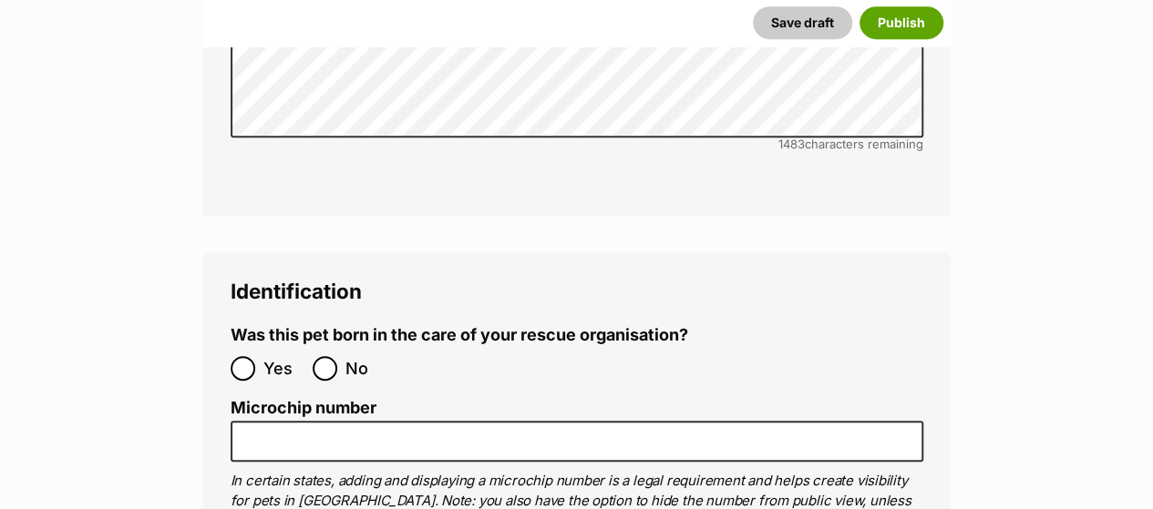
scroll to position [7410, 0]
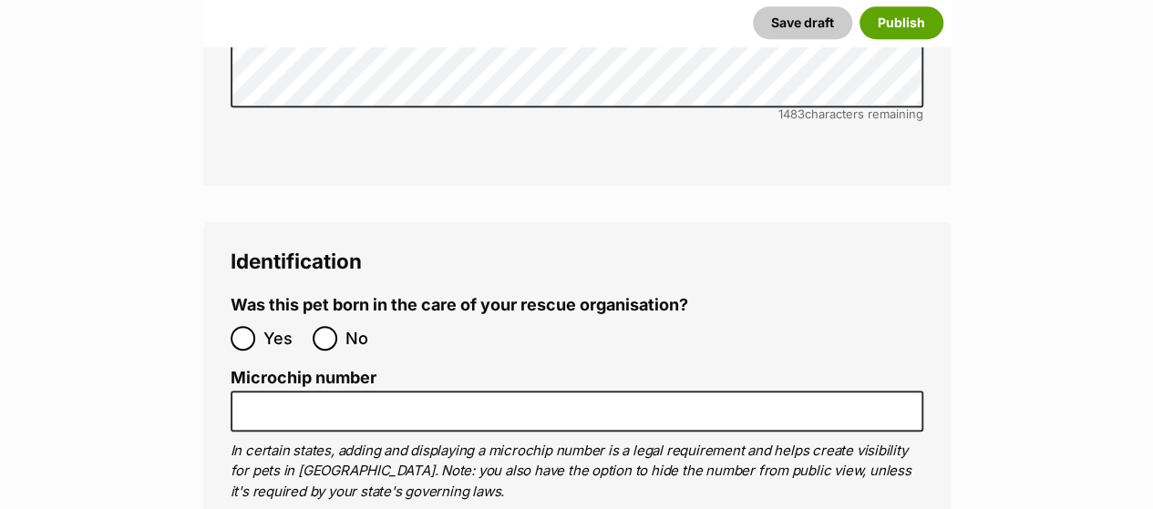
click at [337, 326] on label "No" at bounding box center [349, 338] width 73 height 25
click at [337, 326] on input "No" at bounding box center [325, 338] width 25 height 25
radio input "true"
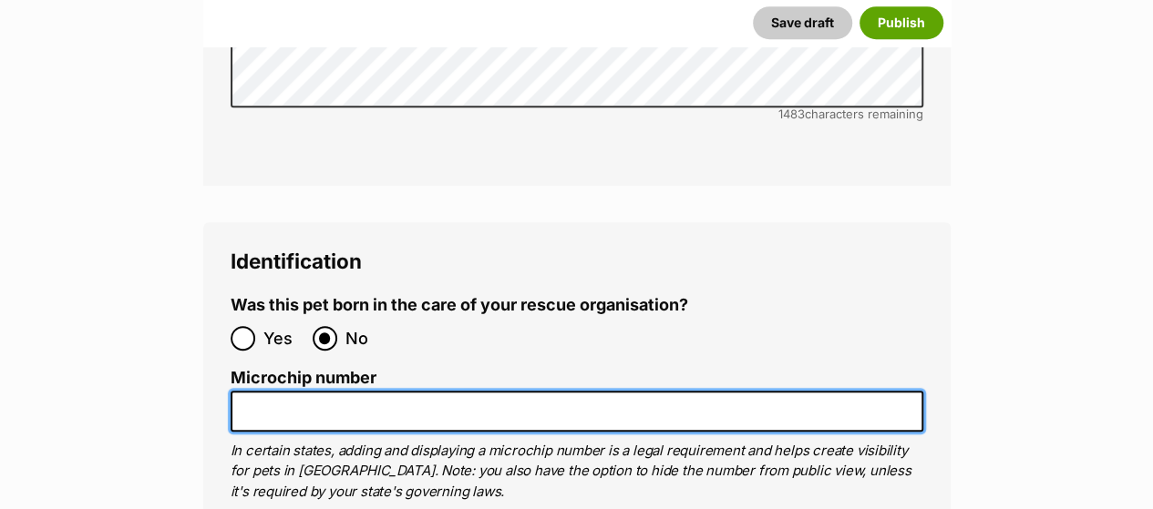
click at [326, 391] on input "Microchip number" at bounding box center [577, 411] width 693 height 41
click at [439, 391] on input "Microchip number" at bounding box center [577, 411] width 693 height 41
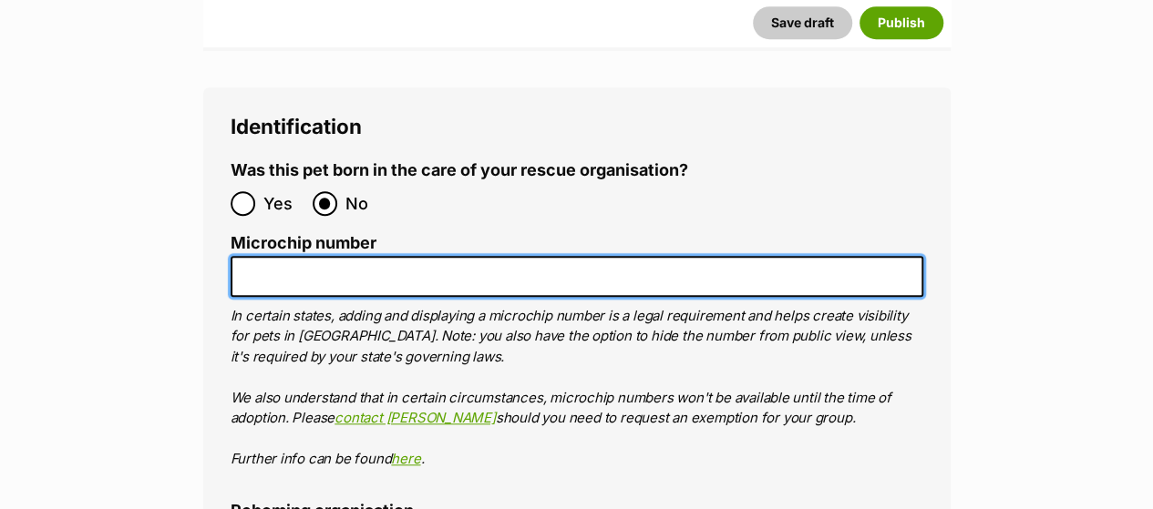
scroll to position [7546, 0]
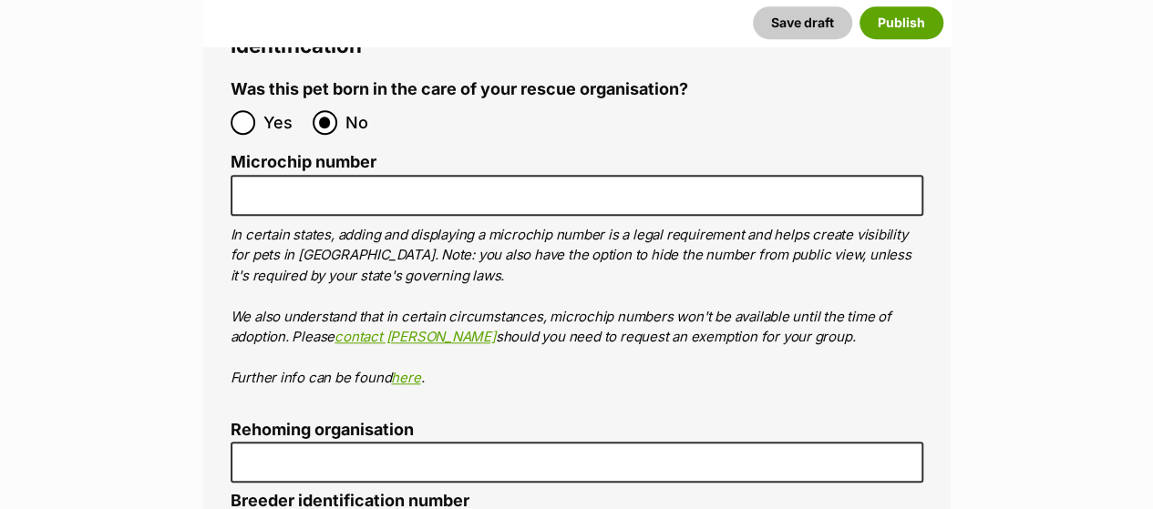
scroll to position [7627, 0]
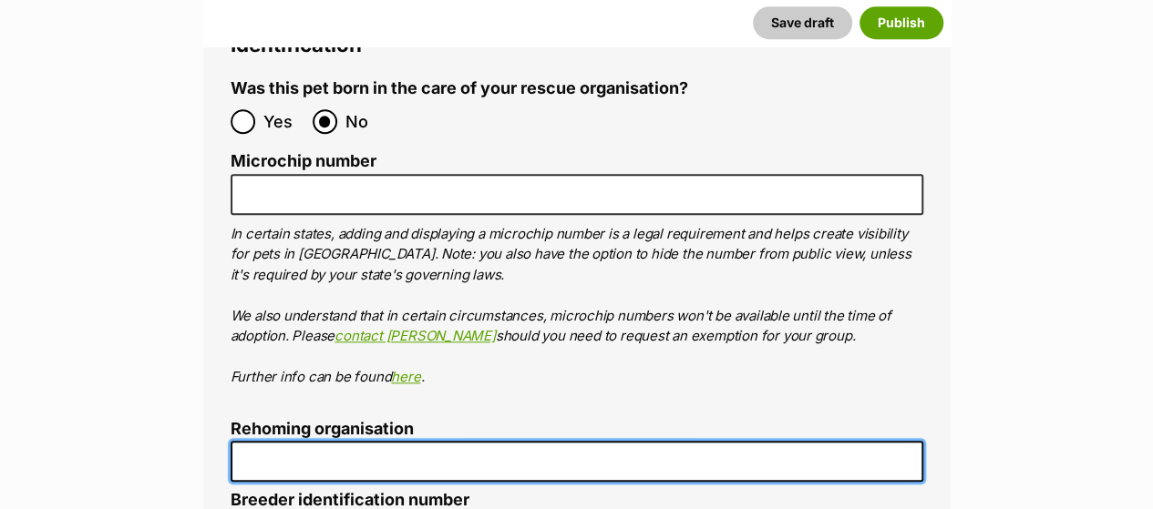
click at [417, 441] on input "Rehoming organisation" at bounding box center [577, 461] width 693 height 41
paste input "R25100267"
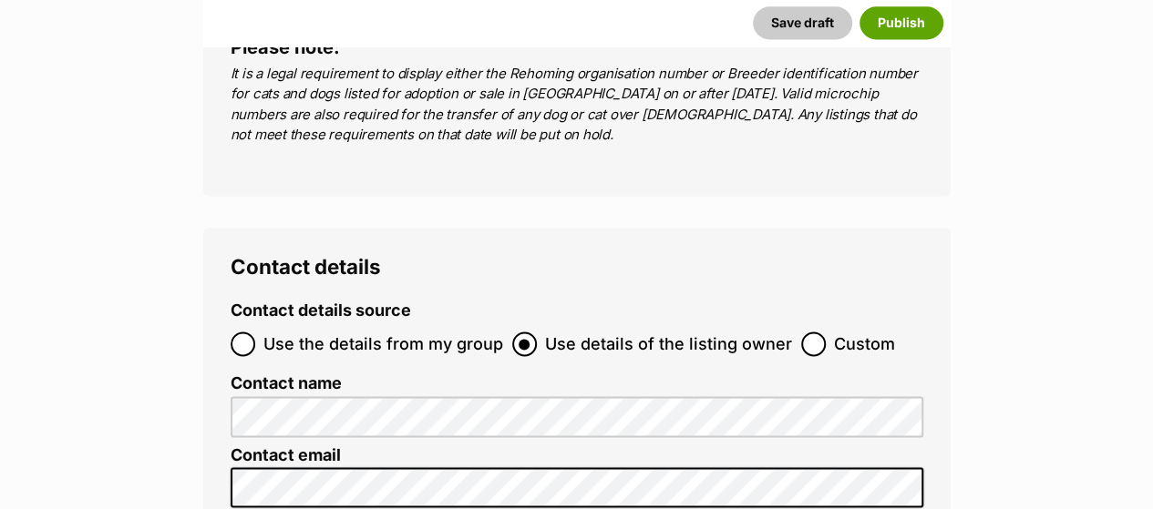
scroll to position [8200, 0]
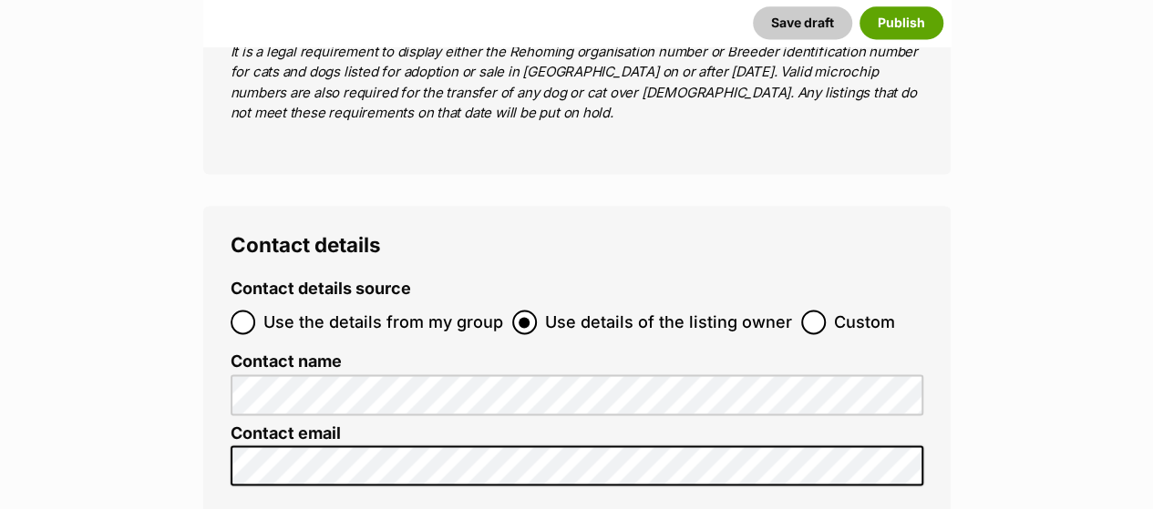
type input "R25100267"
click at [427, 310] on span "Use the details from my group" at bounding box center [383, 322] width 240 height 25
click at [255, 310] on input "Use the details from my group" at bounding box center [243, 322] width 25 height 25
radio input "true"
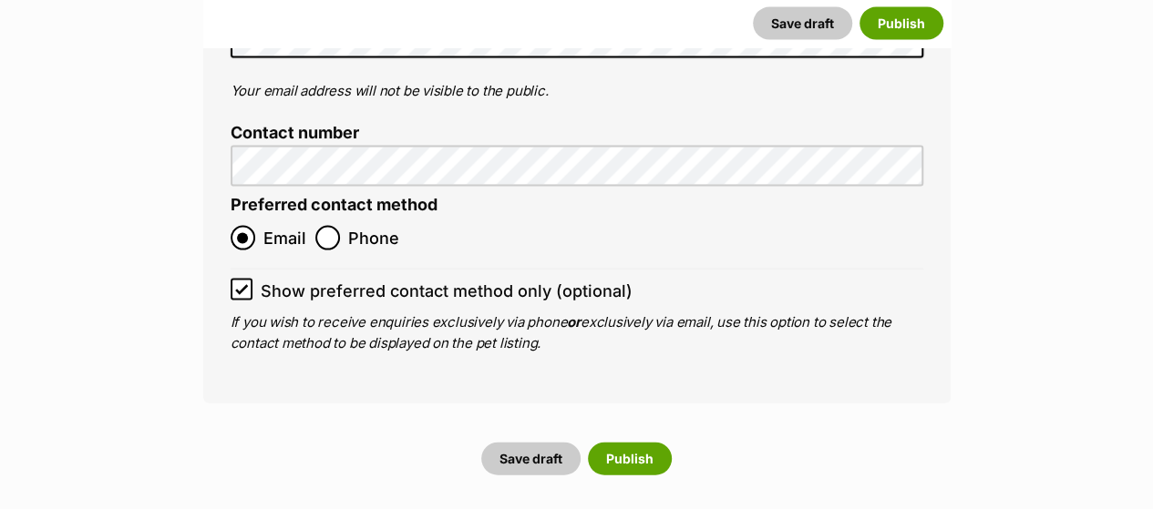
scroll to position [8744, 0]
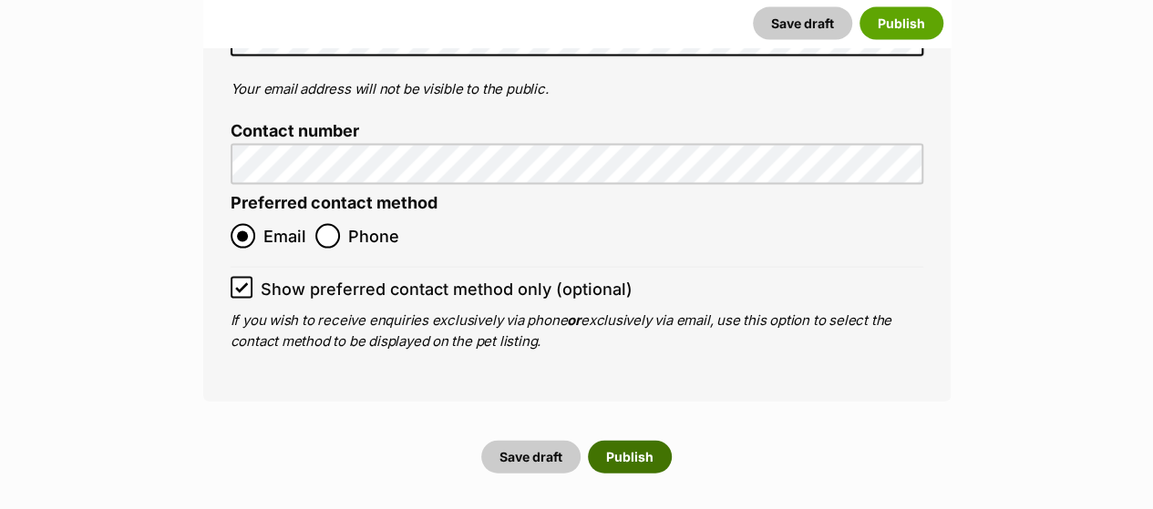
click at [647, 441] on button "Publish" at bounding box center [630, 457] width 84 height 33
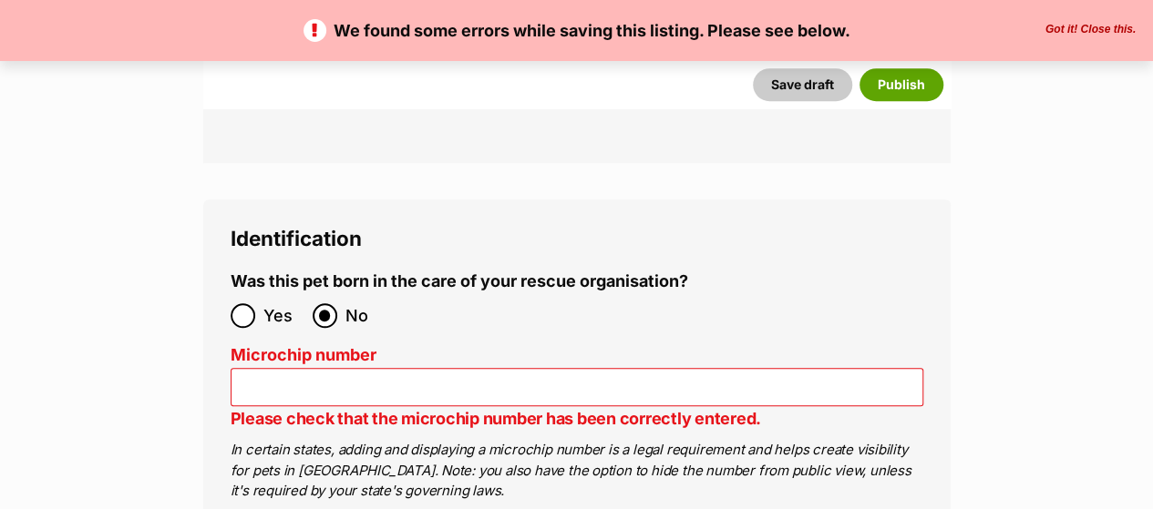
scroll to position [7529, 0]
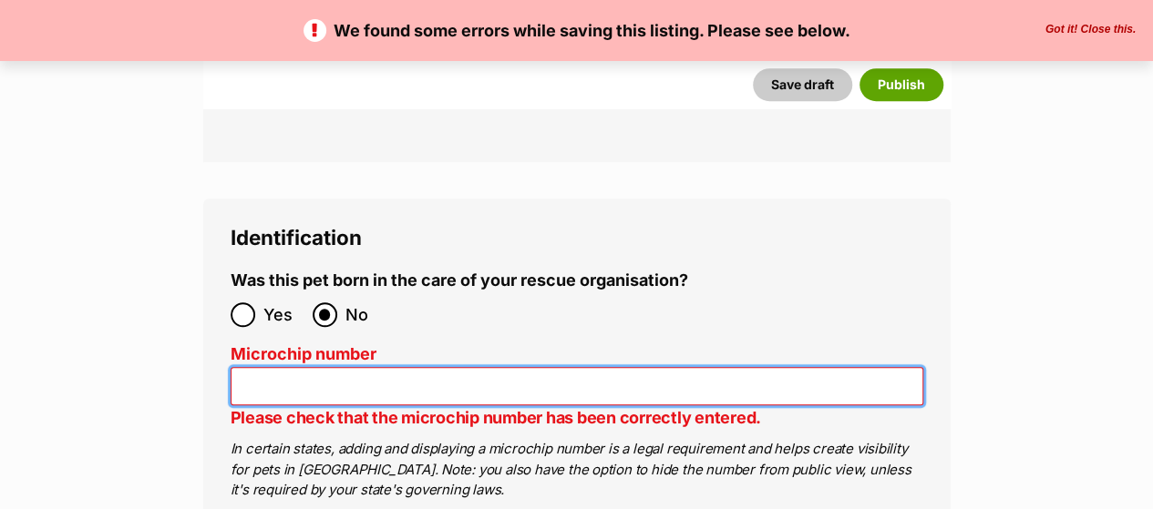
click at [504, 367] on input "Microchip number" at bounding box center [577, 386] width 693 height 39
type input "TBA"
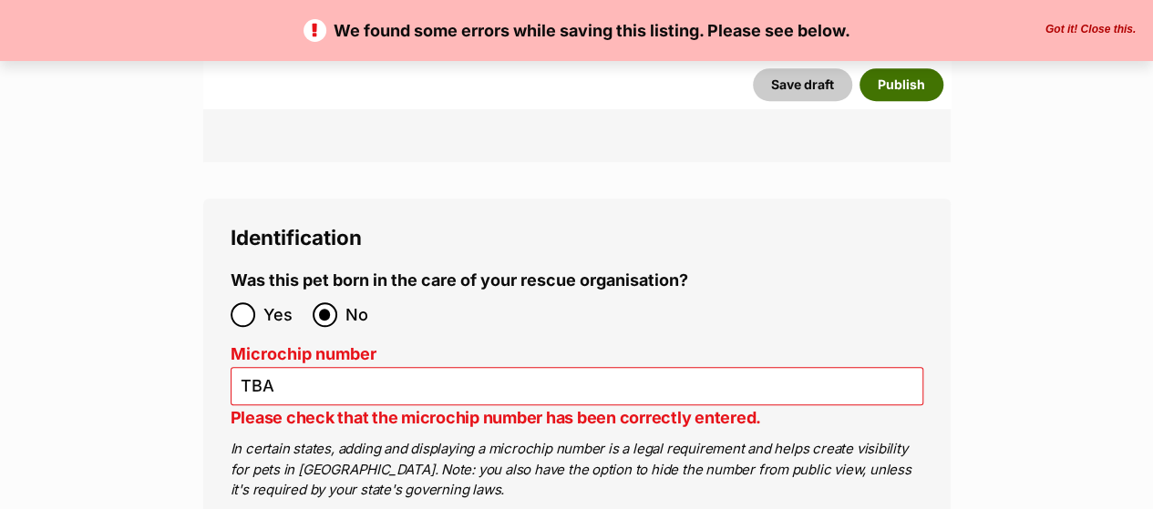
click at [882, 73] on button "Publish" at bounding box center [901, 84] width 84 height 33
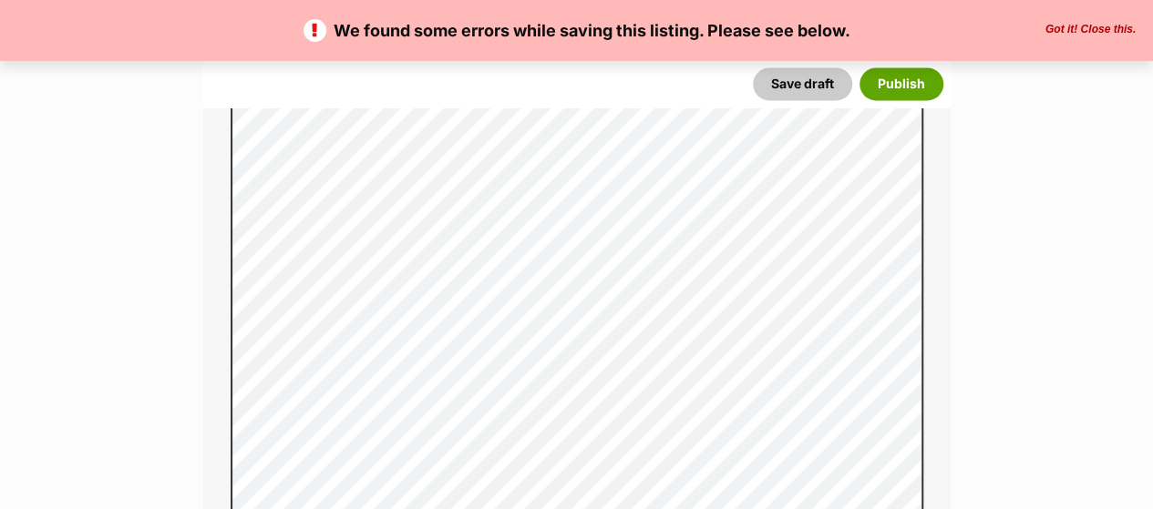
scroll to position [700, 0]
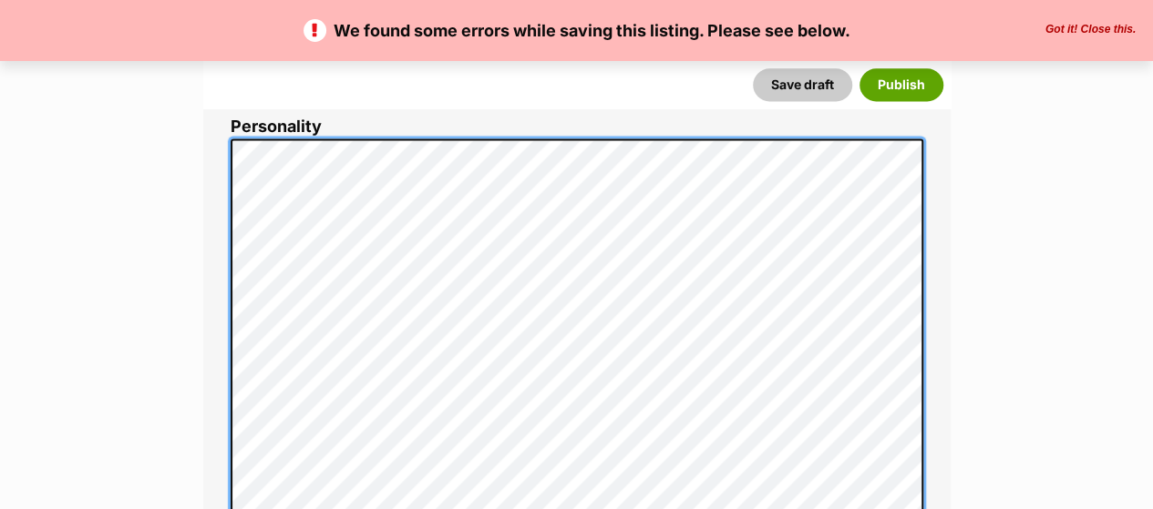
scroll to position [1234, 0]
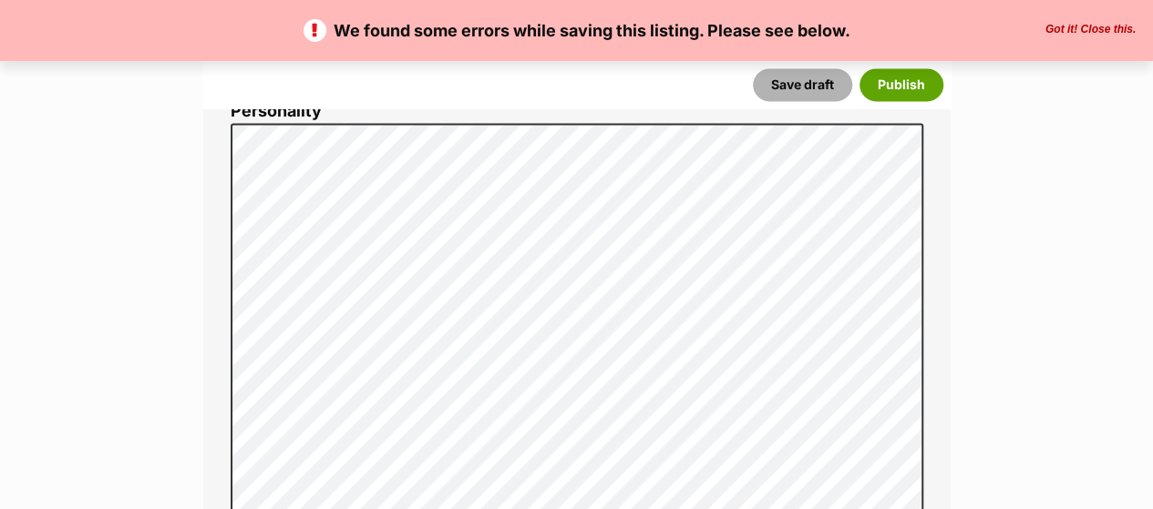
click at [797, 83] on button "Save draft" at bounding box center [802, 84] width 99 height 33
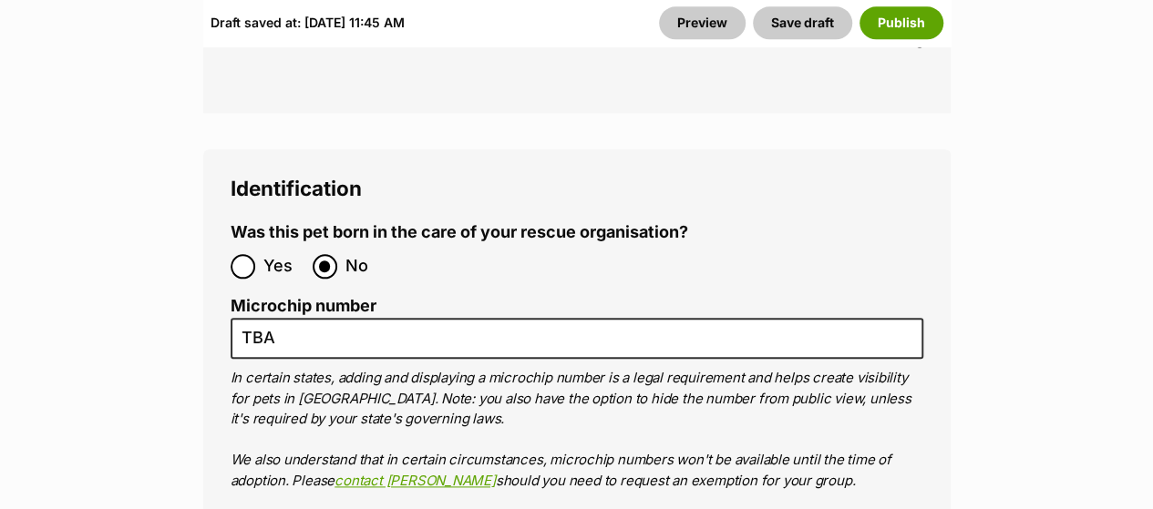
scroll to position [7830, 0]
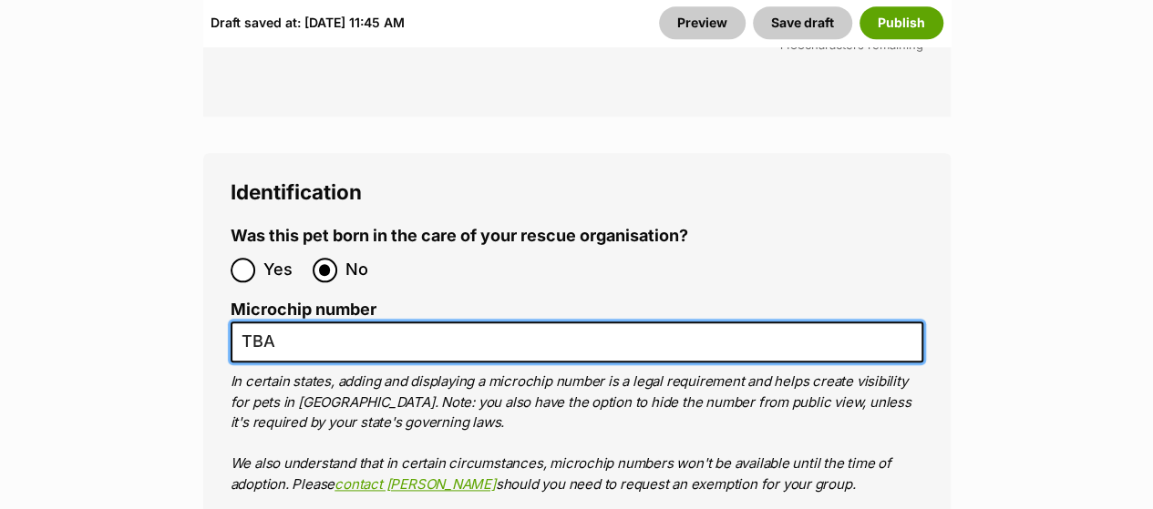
click at [480, 322] on input "TBA" at bounding box center [577, 342] width 693 height 41
click at [480, 322] on input "Microchip number" at bounding box center [577, 342] width 693 height 41
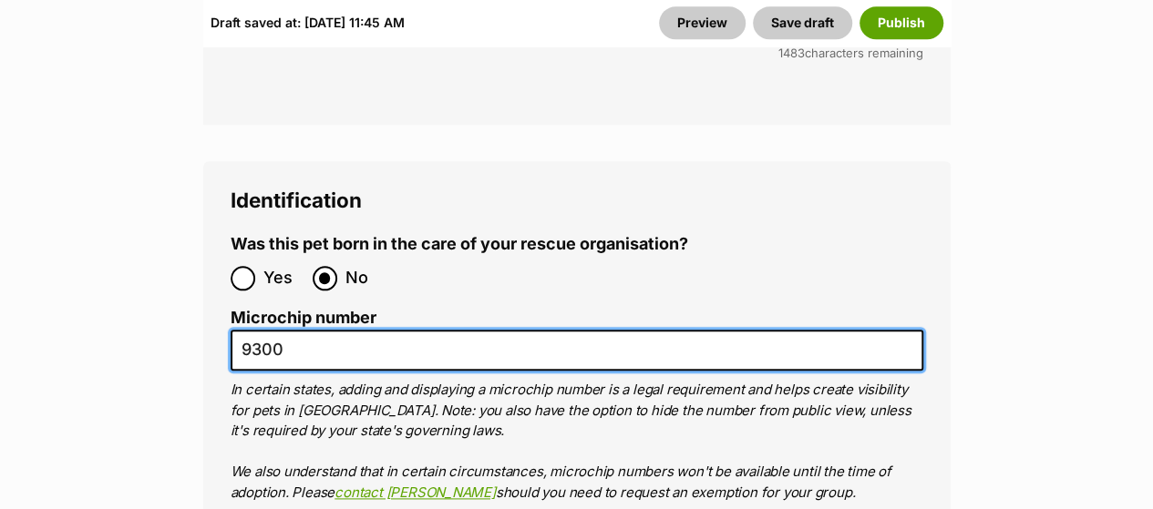
scroll to position [7823, 0]
click at [480, 329] on input "9300" at bounding box center [577, 349] width 693 height 41
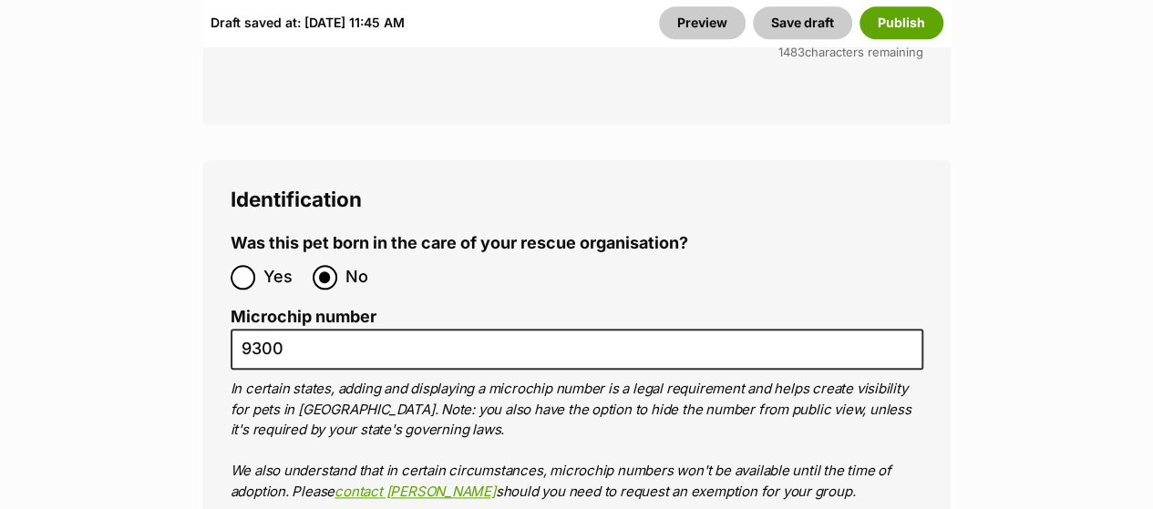
click at [775, 188] on fieldset "Identification Was this pet born in the care of your rescue organisation? Yes N…" at bounding box center [577, 453] width 693 height 530
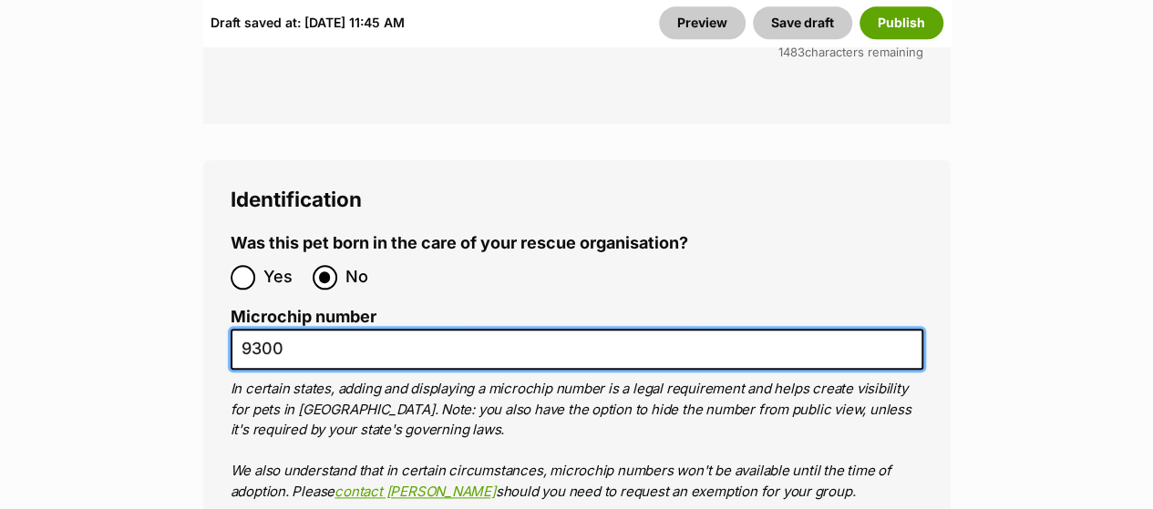
click at [685, 329] on input "9300" at bounding box center [577, 349] width 693 height 41
click at [523, 329] on input "9300" at bounding box center [577, 349] width 693 height 41
drag, startPoint x: 304, startPoint y: 209, endPoint x: 38, endPoint y: 181, distance: 267.5
paste input "91003002939471"
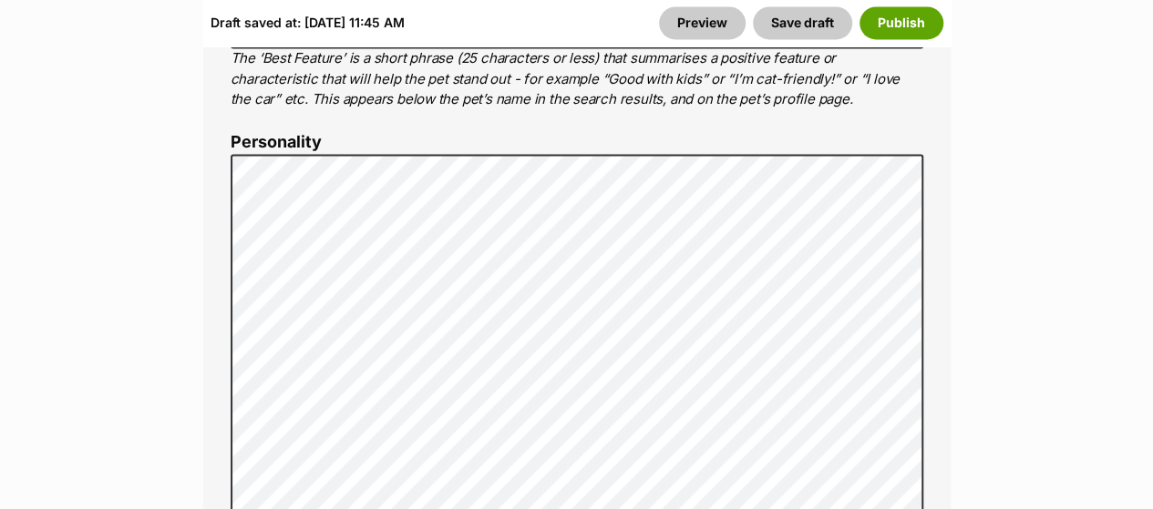
scroll to position [1436, 0]
type input "991003002939471"
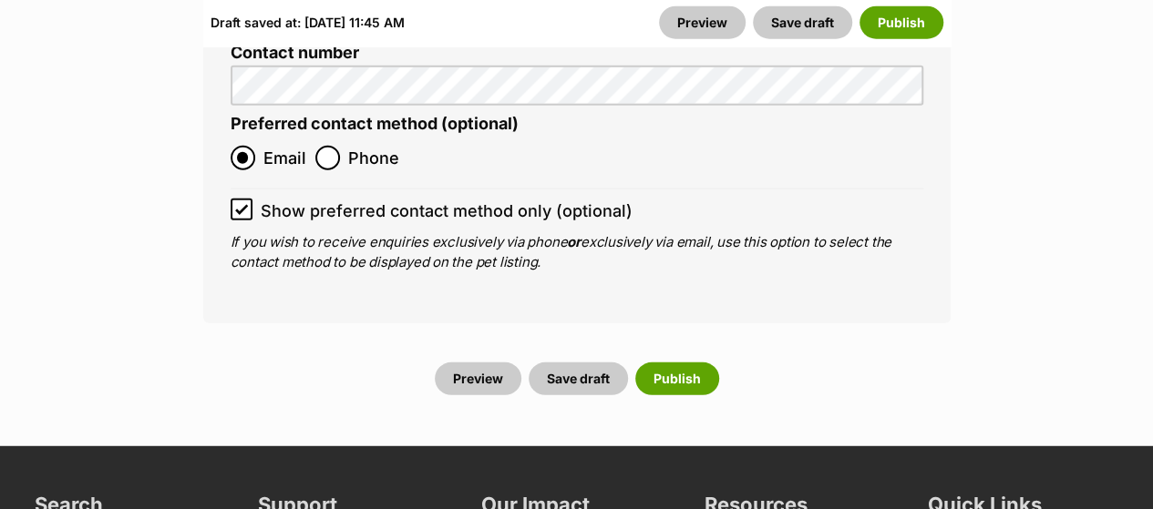
scroll to position [9183, 0]
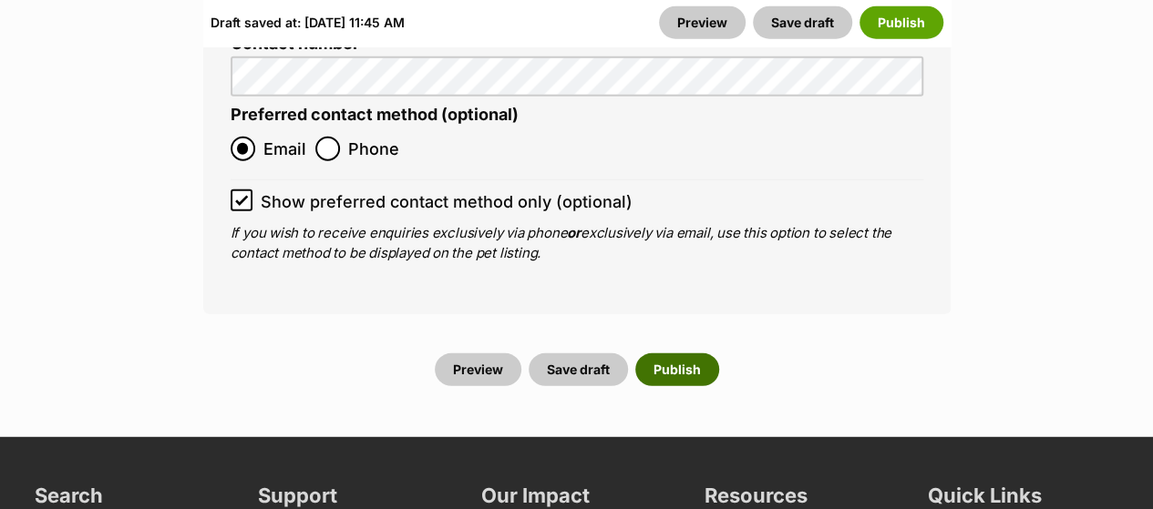
click at [686, 354] on button "Publish" at bounding box center [677, 370] width 84 height 33
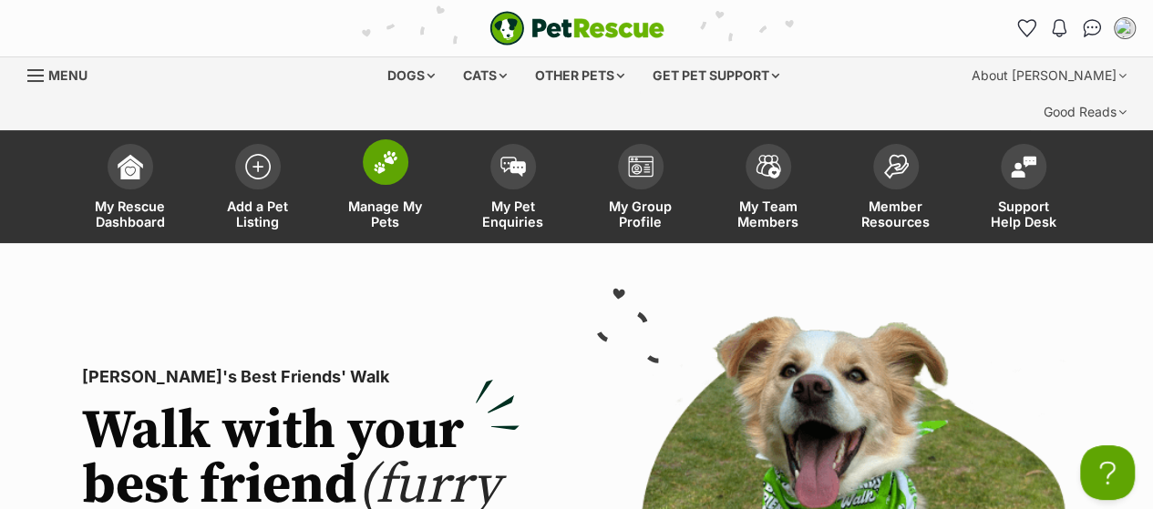
click at [382, 150] on img at bounding box center [386, 162] width 26 height 24
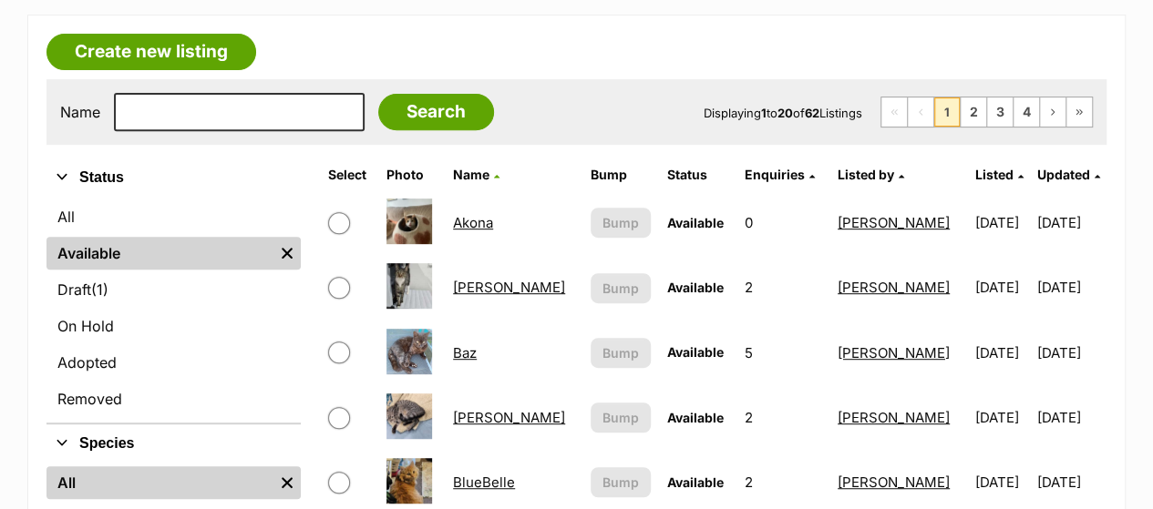
scroll to position [339, 0]
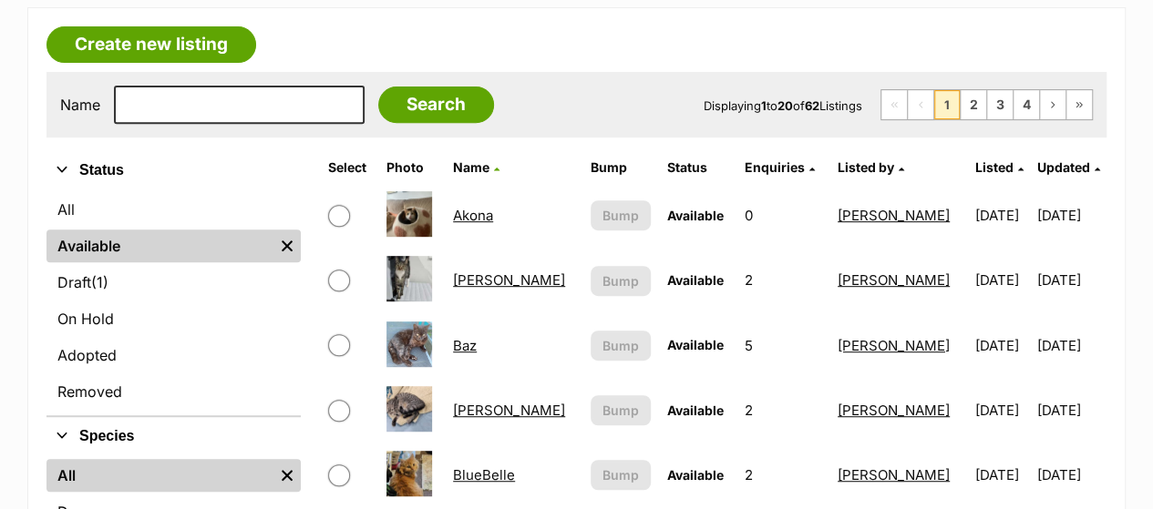
click at [478, 187] on td "Akona" at bounding box center [514, 215] width 136 height 63
click at [479, 207] on link "Akona" at bounding box center [473, 215] width 40 height 17
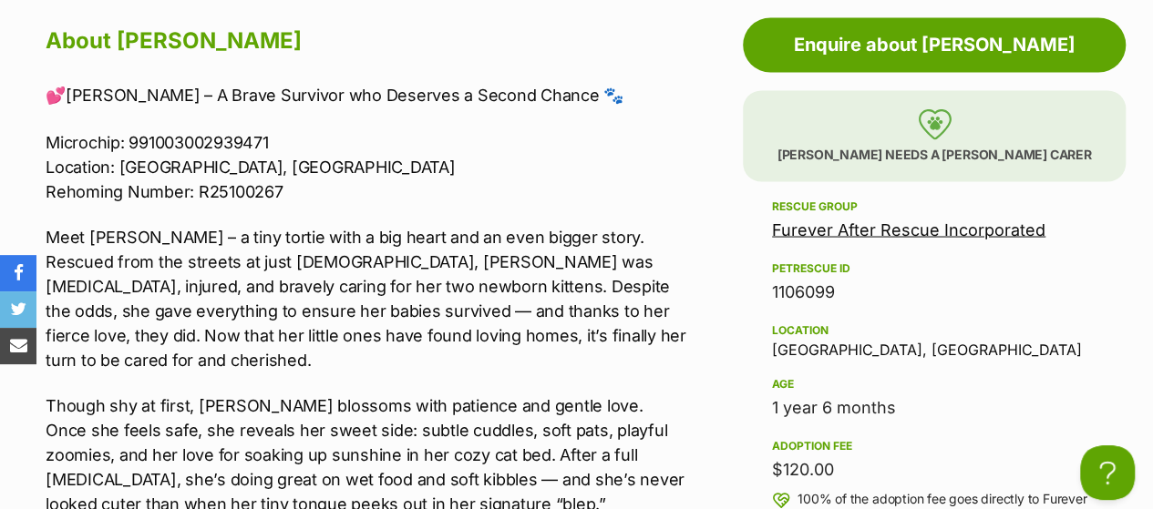
click at [127, 129] on p "Microchip: 991003002939471 Location: Bexley, NSW Rehoming Number: R25100267" at bounding box center [366, 166] width 641 height 74
drag, startPoint x: 129, startPoint y: 101, endPoint x: 270, endPoint y: 103, distance: 141.3
click at [270, 129] on p "Microchip: 991003002939471 Location: Bexley, NSW Rehoming Number: R25100267" at bounding box center [366, 166] width 641 height 74
copy p "991003002939471"
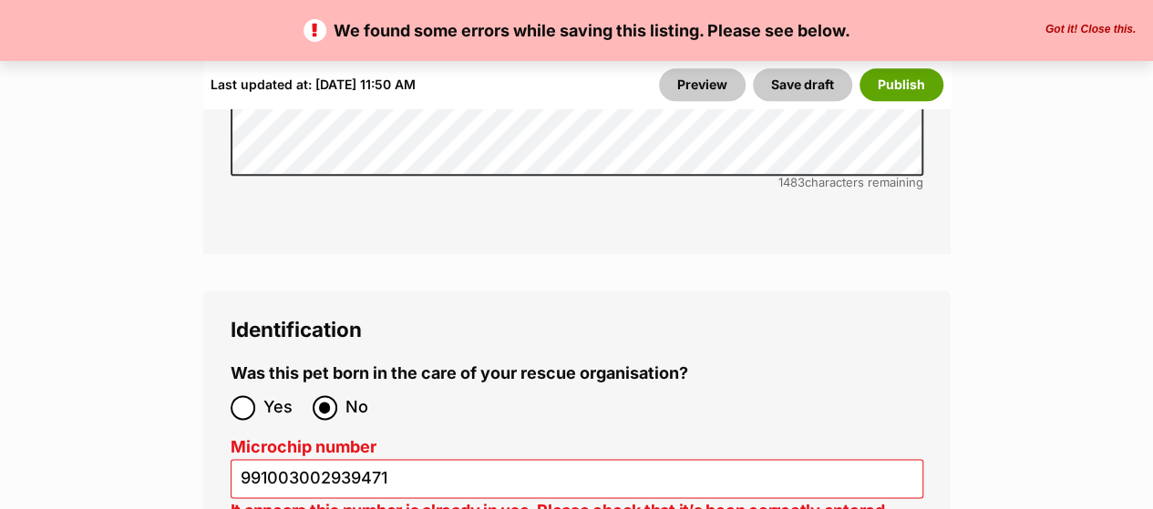
scroll to position [7821, 0]
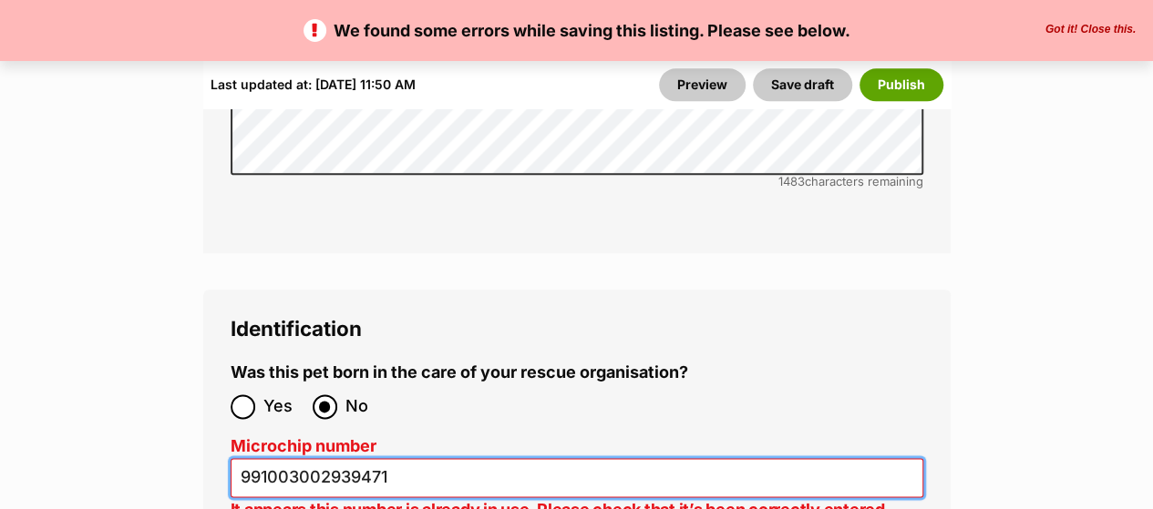
drag, startPoint x: 390, startPoint y: 331, endPoint x: 0, endPoint y: 253, distance: 397.7
paste input "TBA"
type input "991003002939TBA"
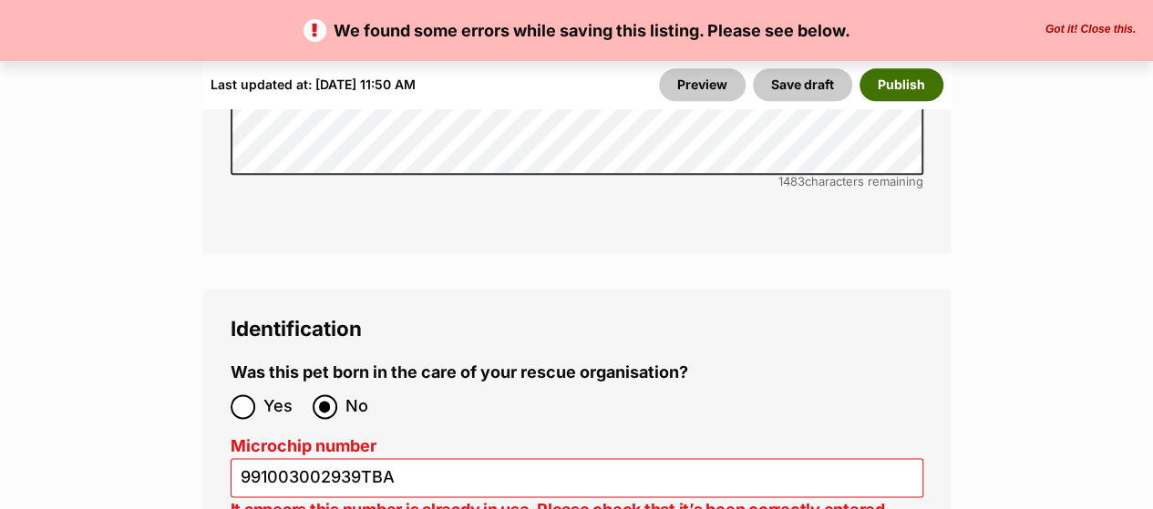
click at [873, 84] on button "Publish" at bounding box center [901, 84] width 84 height 33
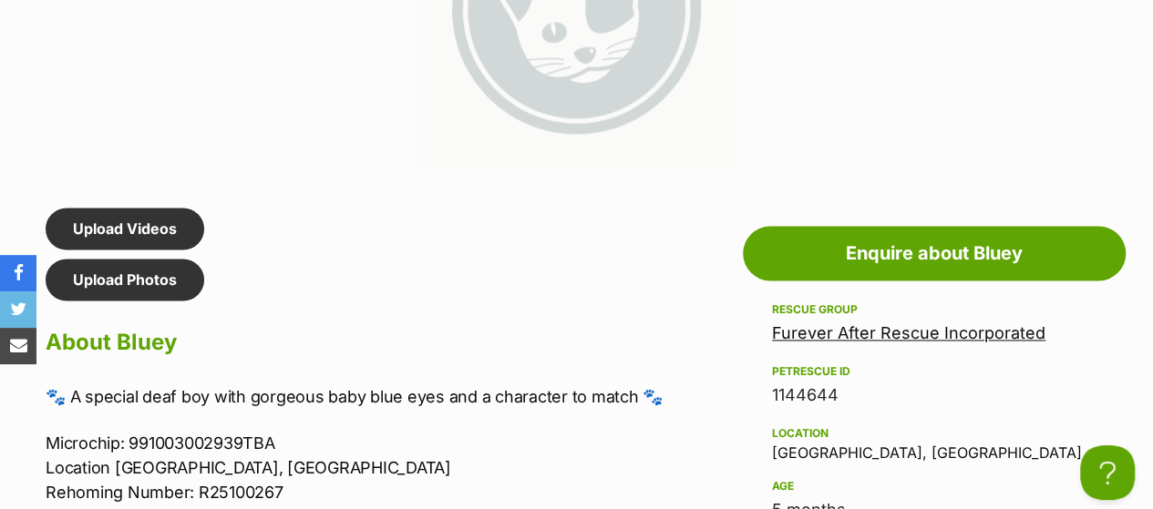
scroll to position [1147, 0]
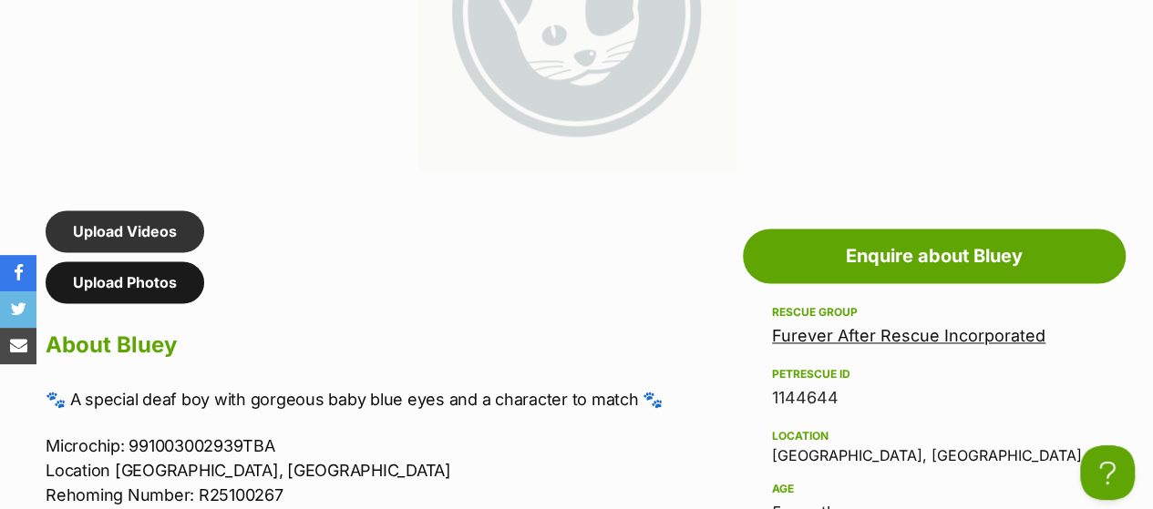
click at [100, 265] on link "Upload Photos" at bounding box center [125, 283] width 159 height 42
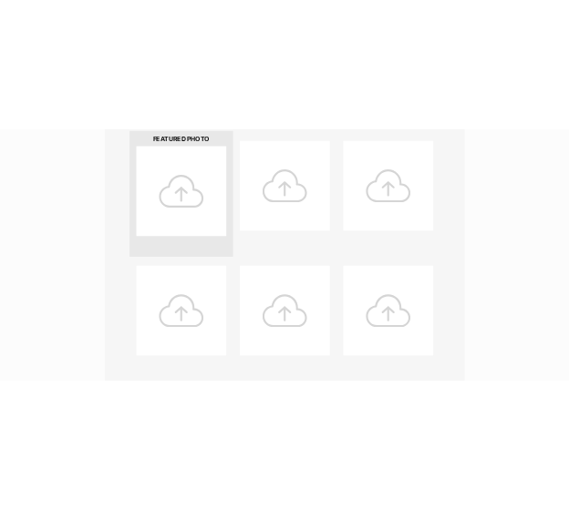
scroll to position [511, 0]
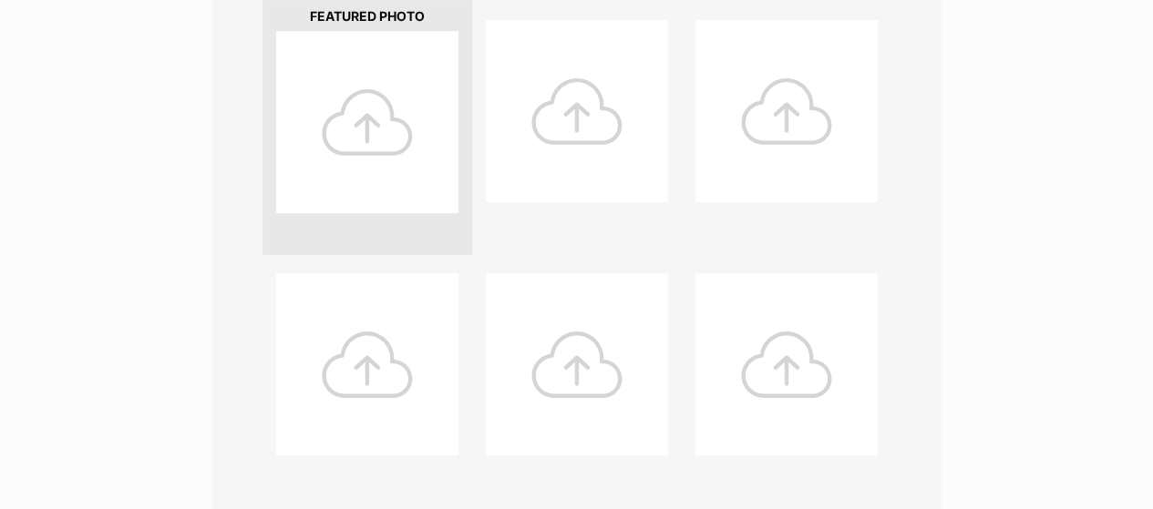
click at [321, 157] on div at bounding box center [367, 122] width 182 height 182
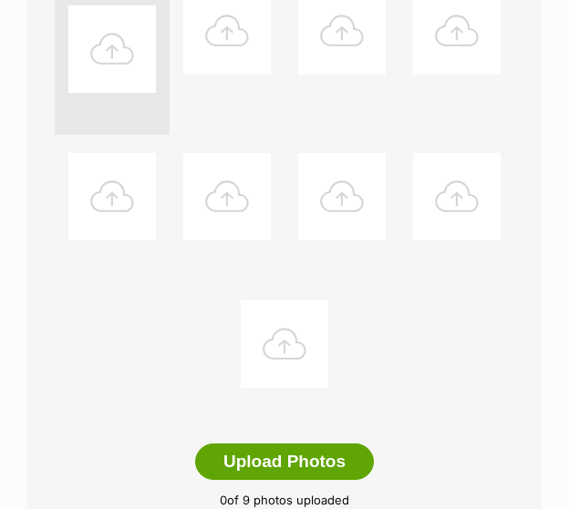
click at [126, 52] on div at bounding box center [111, 48] width 87 height 87
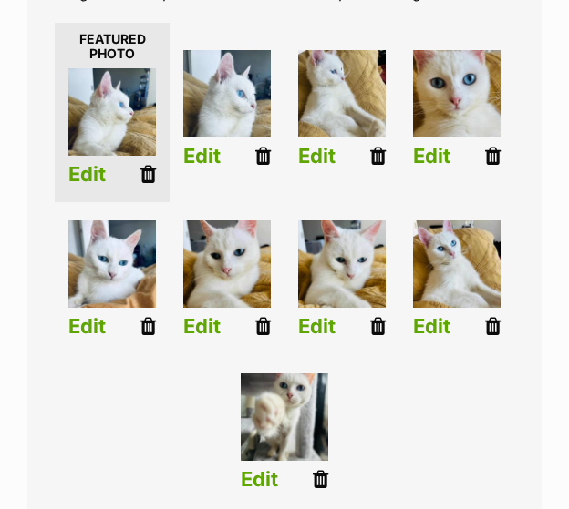
scroll to position [448, 0]
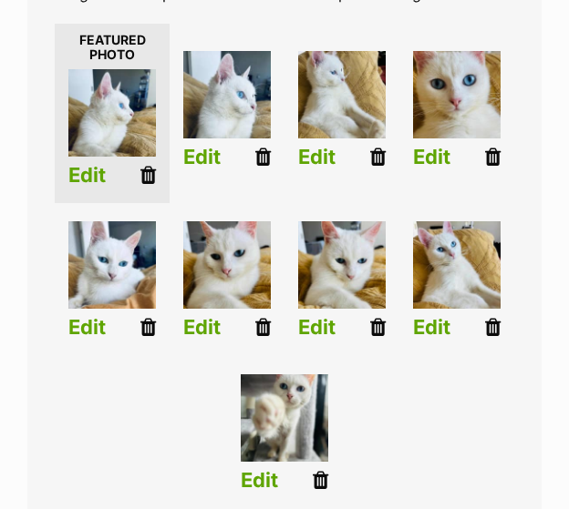
click at [153, 184] on icon at bounding box center [147, 175] width 15 height 20
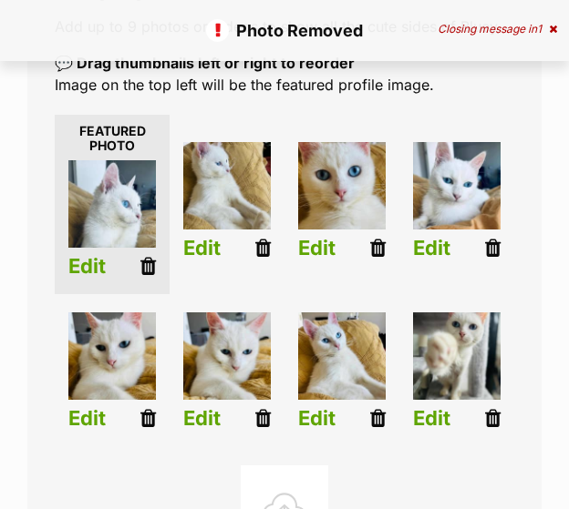
scroll to position [355, 0]
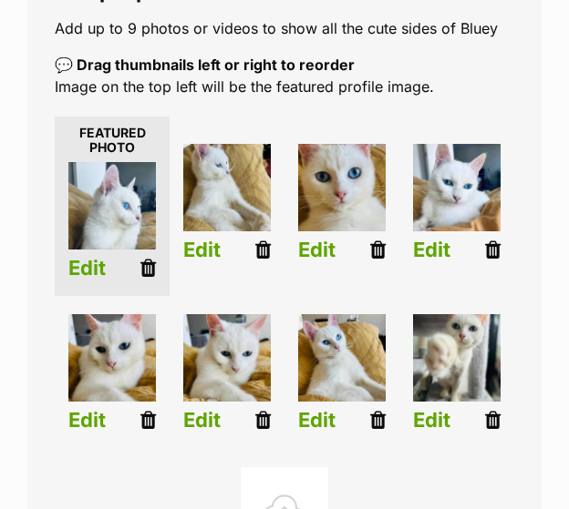
click at [265, 418] on icon at bounding box center [262, 420] width 15 height 20
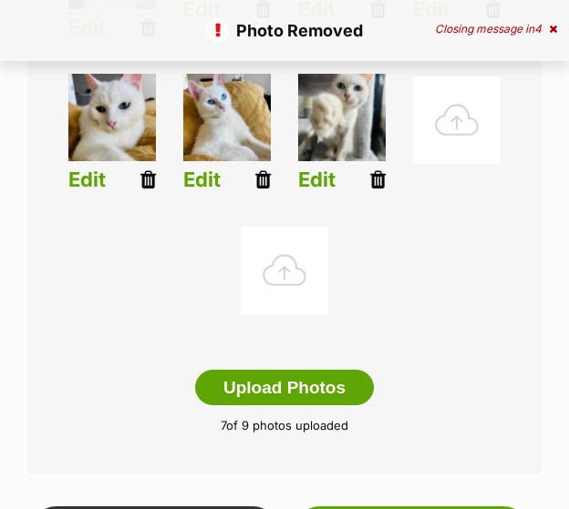
scroll to position [593, 0]
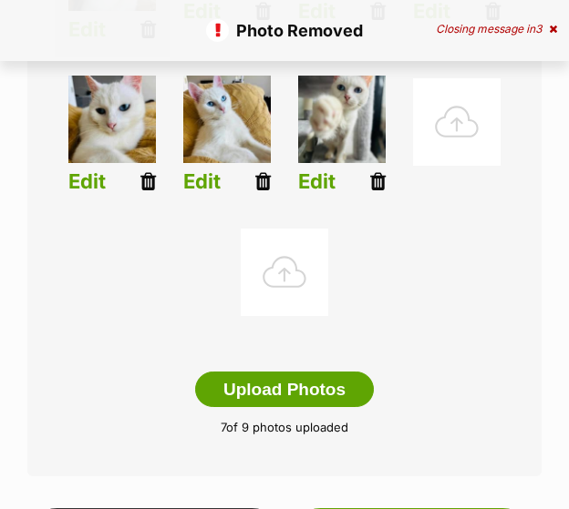
click at [448, 114] on div at bounding box center [456, 121] width 87 height 87
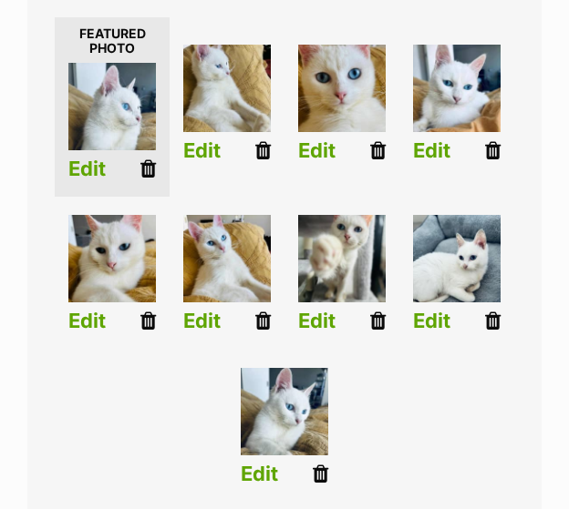
scroll to position [453, 0]
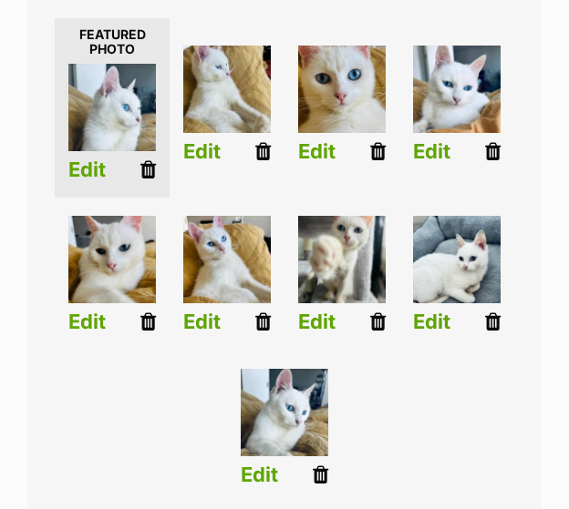
click at [463, 411] on ul "Edit Edit Edit Edit Edit Edit Edit Edit Edit" at bounding box center [284, 261] width 459 height 494
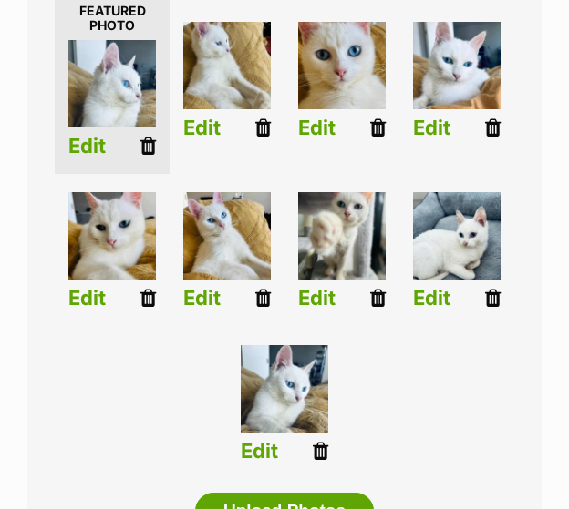
scroll to position [506, 0]
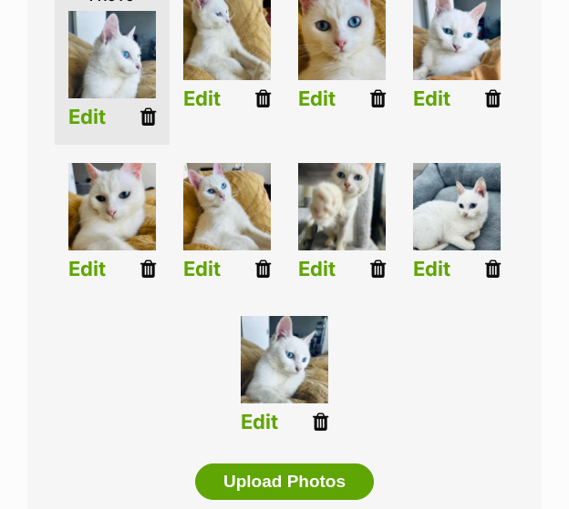
click at [495, 98] on icon at bounding box center [492, 98] width 15 height 20
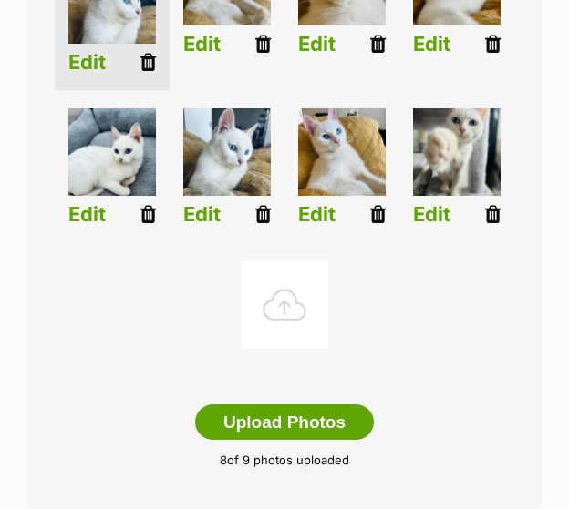
scroll to position [597, 0]
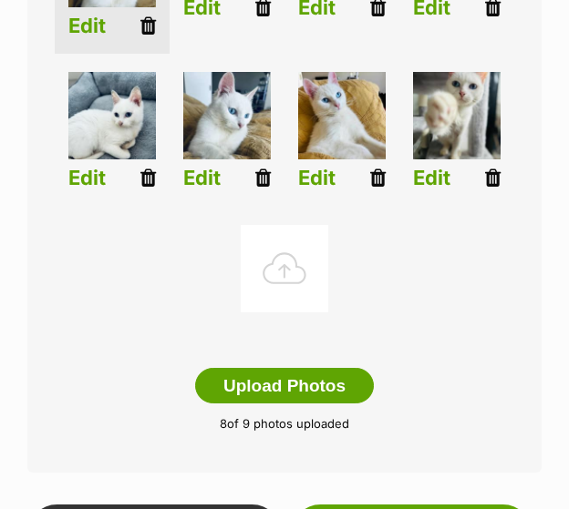
click at [262, 271] on div at bounding box center [284, 268] width 87 height 87
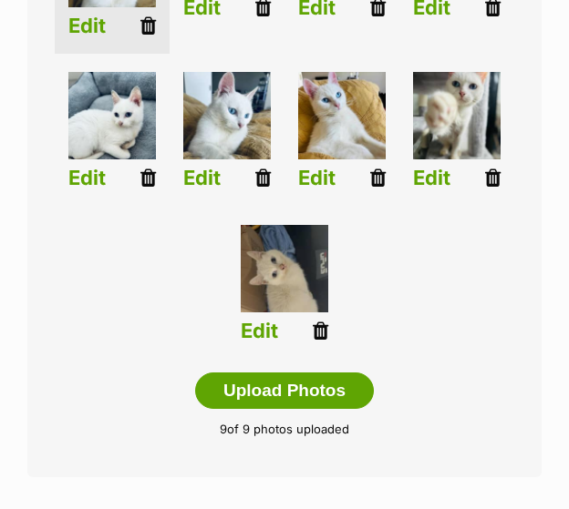
click at [246, 330] on link "Edit" at bounding box center [259, 331] width 37 height 23
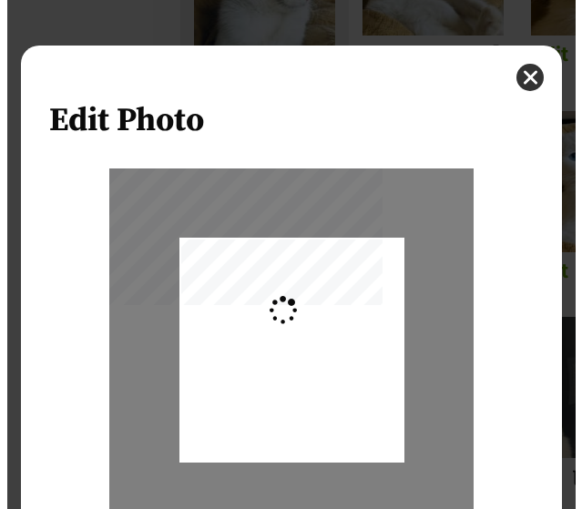
scroll to position [0, 0]
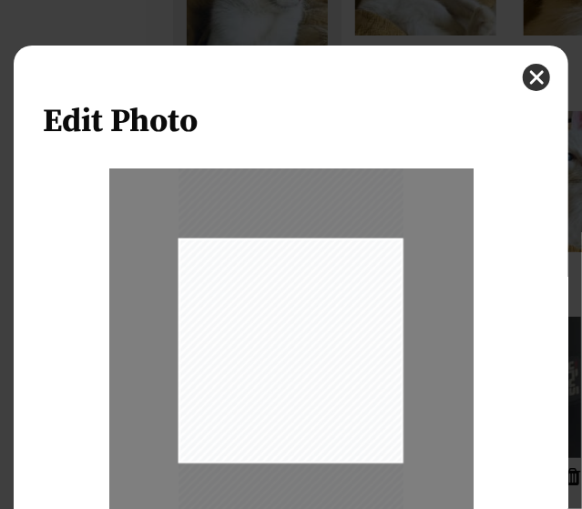
click at [314, 46] on div "Edit Photo Zoom Rotate Save" at bounding box center [291, 360] width 555 height 628
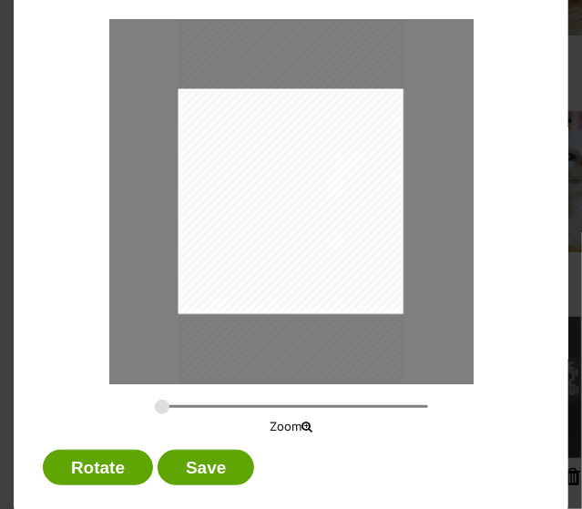
scroll to position [149, 0]
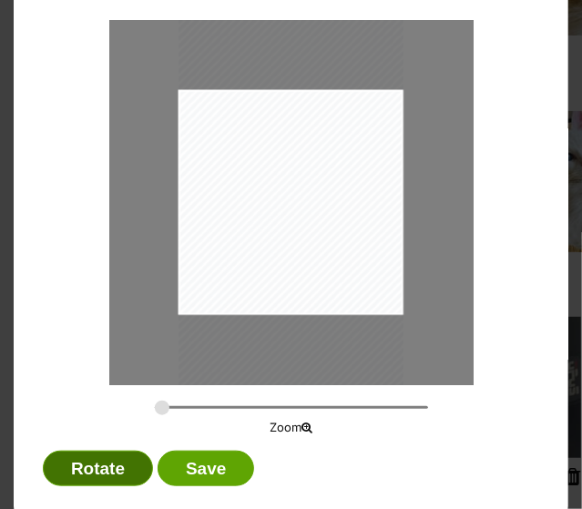
click at [102, 456] on button "Rotate" at bounding box center [98, 469] width 110 height 36
drag, startPoint x: 326, startPoint y: 203, endPoint x: 252, endPoint y: 199, distance: 74.9
click at [252, 199] on div "Dialog Window - Close (Press escape to close)" at bounding box center [267, 202] width 400 height 225
type input "0.2744"
drag, startPoint x: 152, startPoint y: 411, endPoint x: 115, endPoint y: 400, distance: 38.9
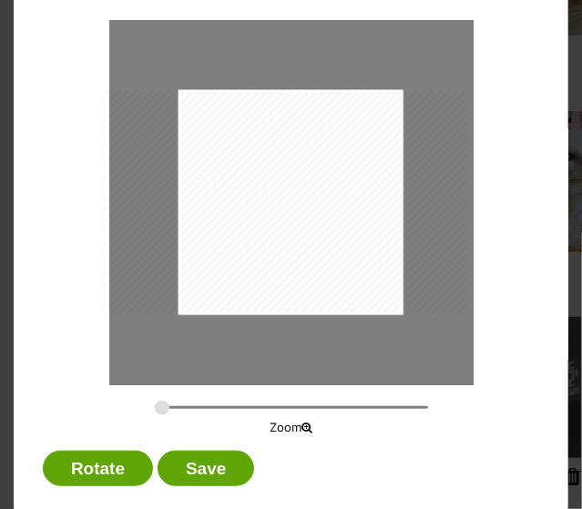
click at [155, 400] on input "Dialog Window - Close (Press escape to close)" at bounding box center [291, 407] width 273 height 17
click at [187, 471] on button "Save" at bounding box center [206, 469] width 97 height 36
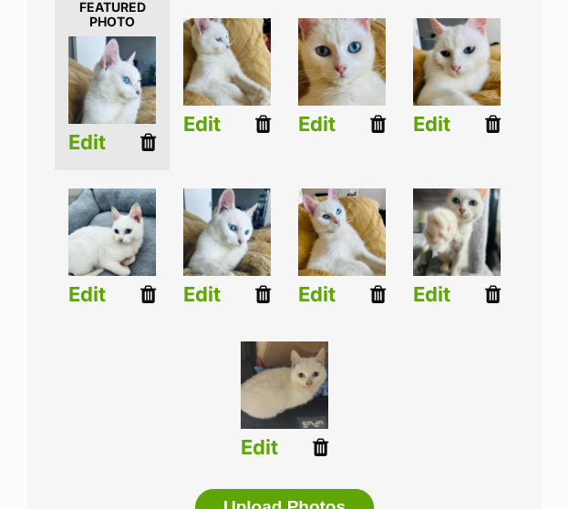
scroll to position [478, 0]
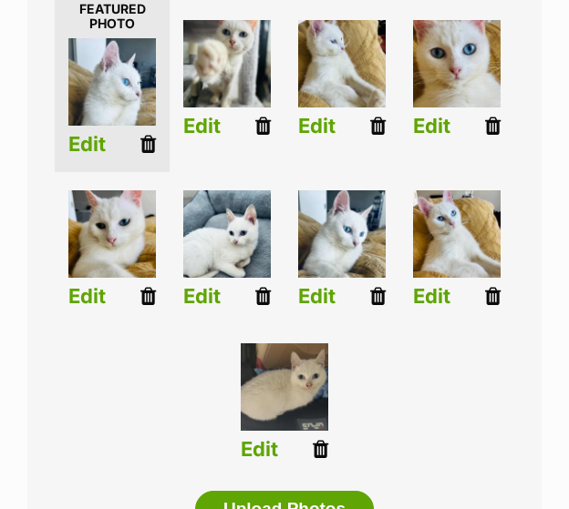
click at [472, 362] on ul "Edit Edit Edit Edit Edit Edit Edit Edit Edit" at bounding box center [284, 235] width 459 height 494
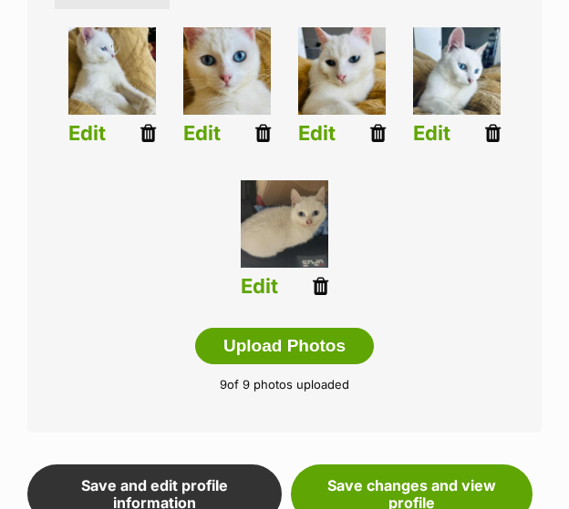
scroll to position [643, 0]
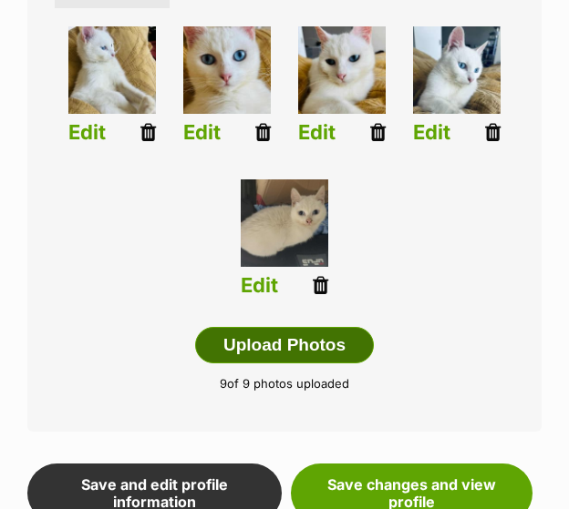
click at [339, 341] on button "Upload Photos" at bounding box center [284, 345] width 179 height 36
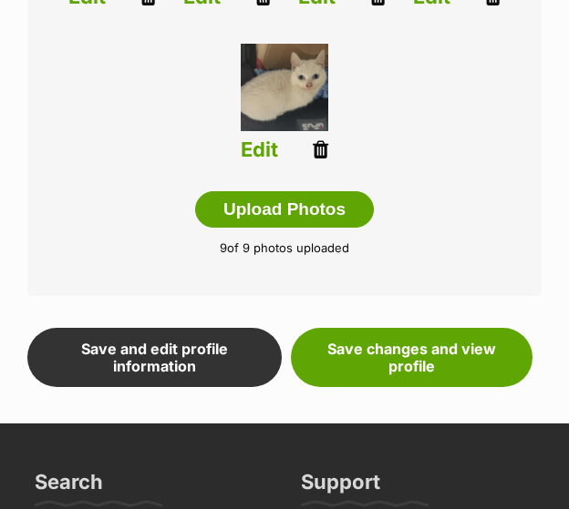
scroll to position [779, 0]
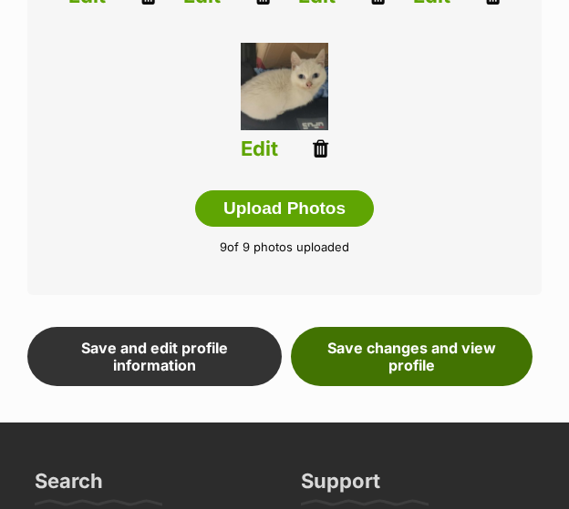
click at [414, 345] on link "Save changes and view profile" at bounding box center [412, 356] width 242 height 59
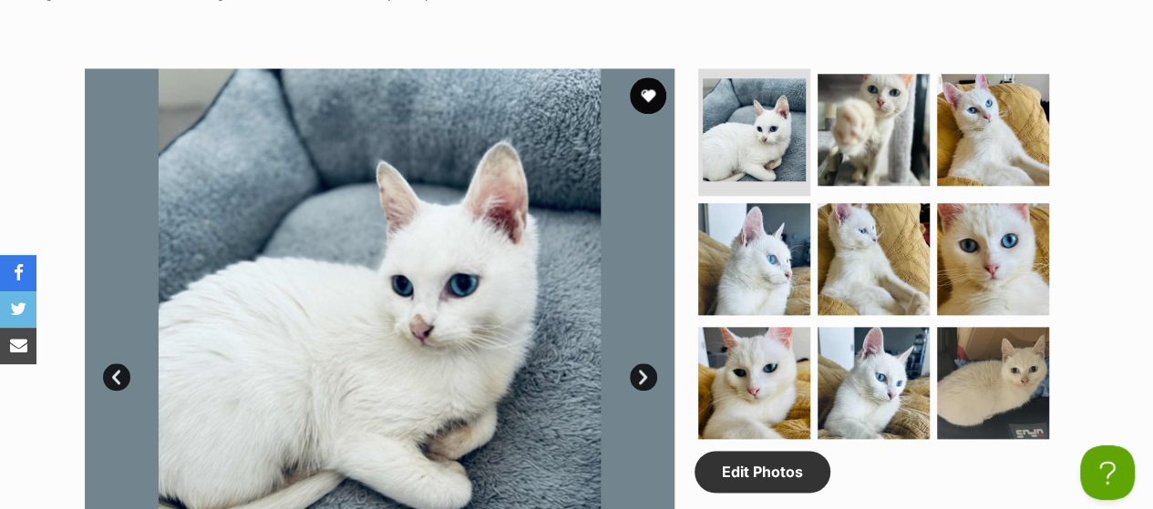
scroll to position [931, 0]
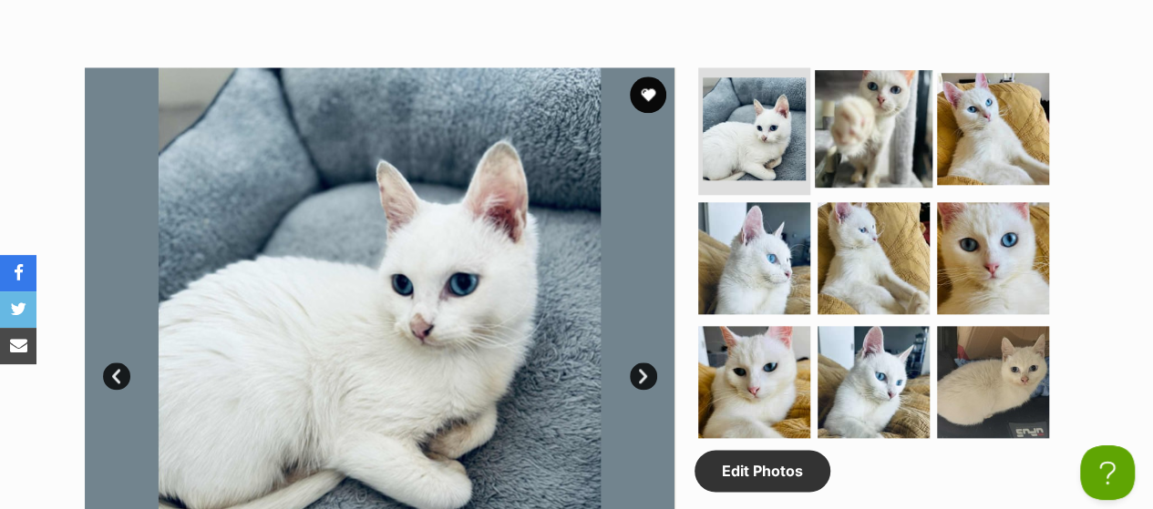
click at [568, 84] on img at bounding box center [874, 129] width 118 height 118
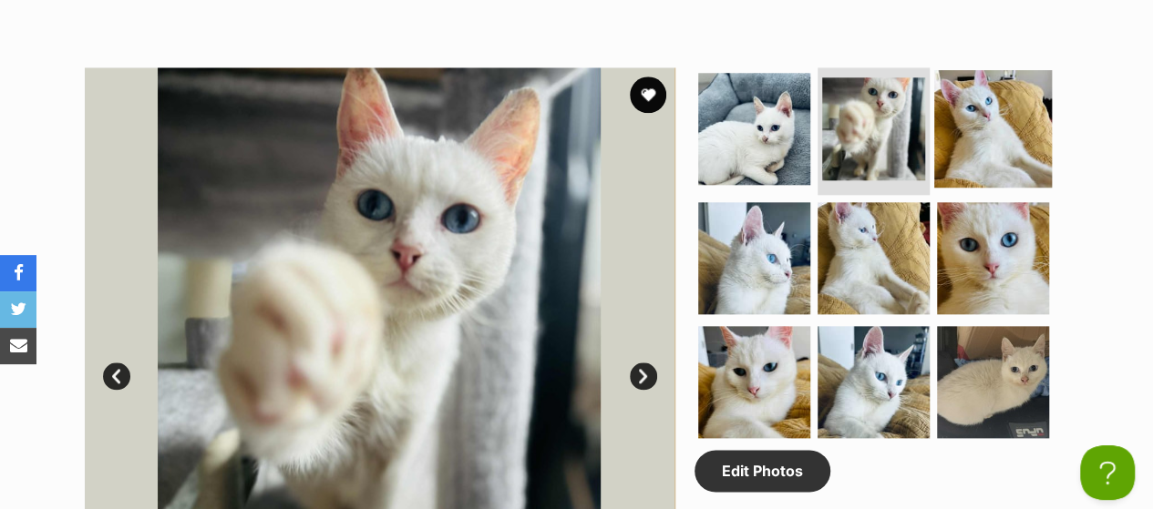
click at [568, 109] on img at bounding box center [993, 129] width 118 height 118
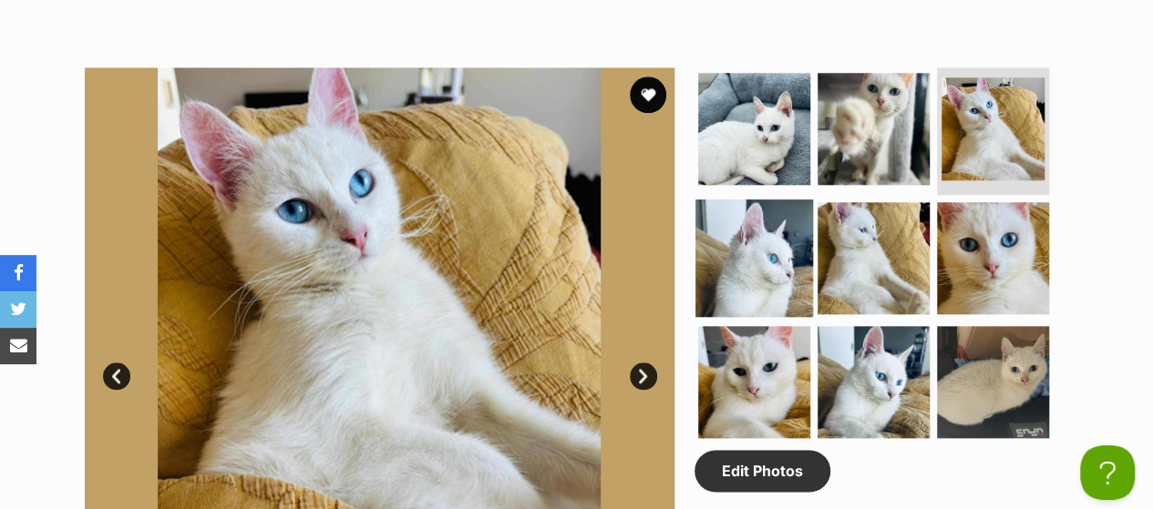
click at [568, 221] on img at bounding box center [754, 259] width 118 height 118
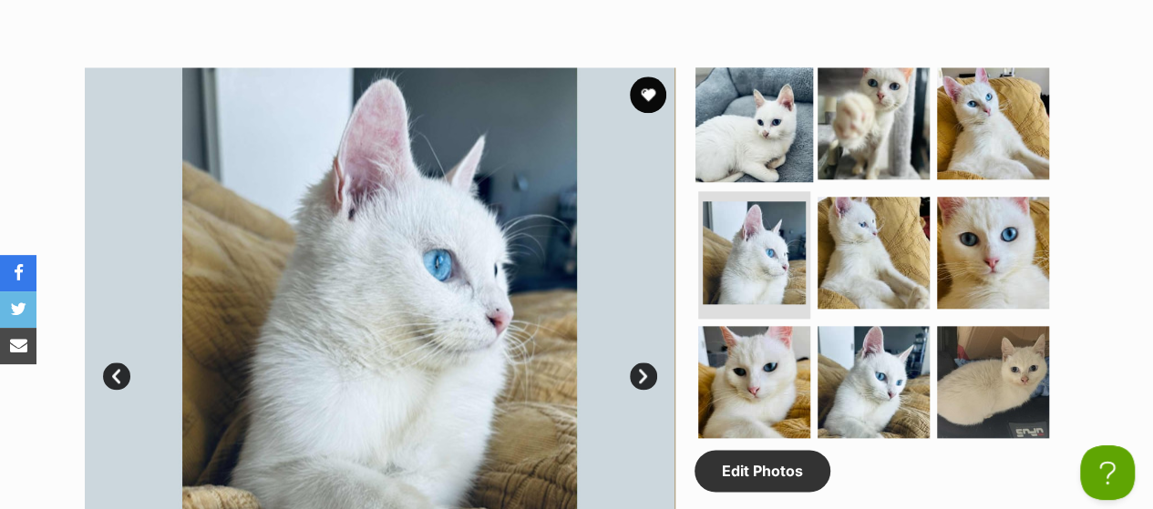
click at [568, 98] on img at bounding box center [754, 124] width 118 height 118
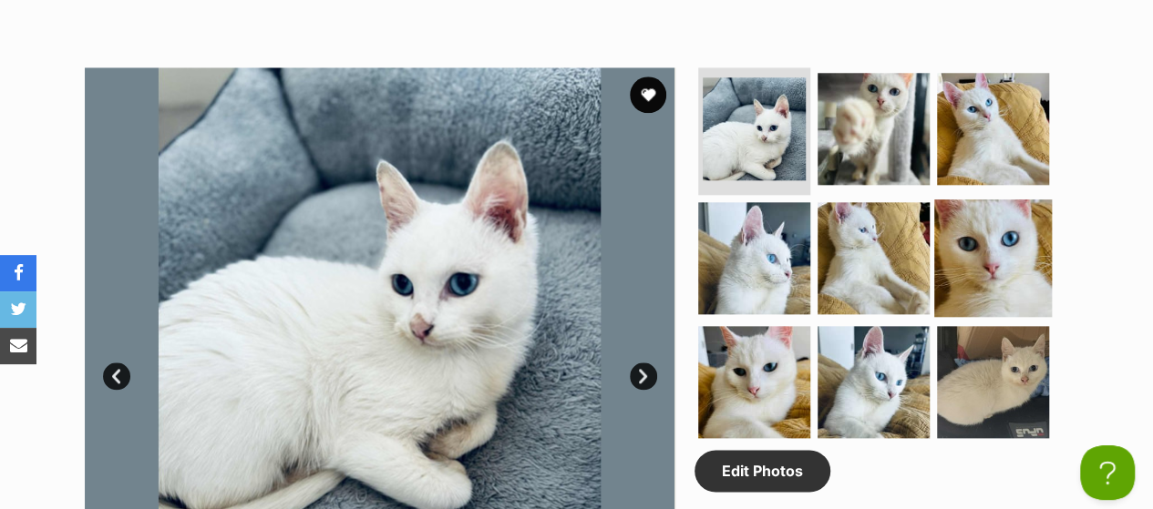
click at [568, 261] on img at bounding box center [993, 259] width 118 height 118
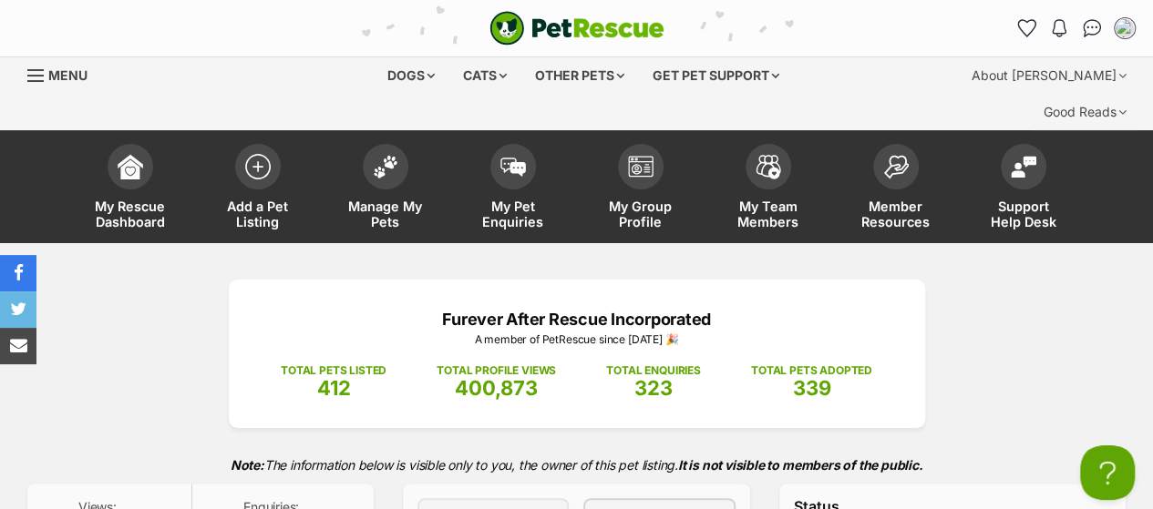
scroll to position [0, 0]
